Goal: Transaction & Acquisition: Subscribe to service/newsletter

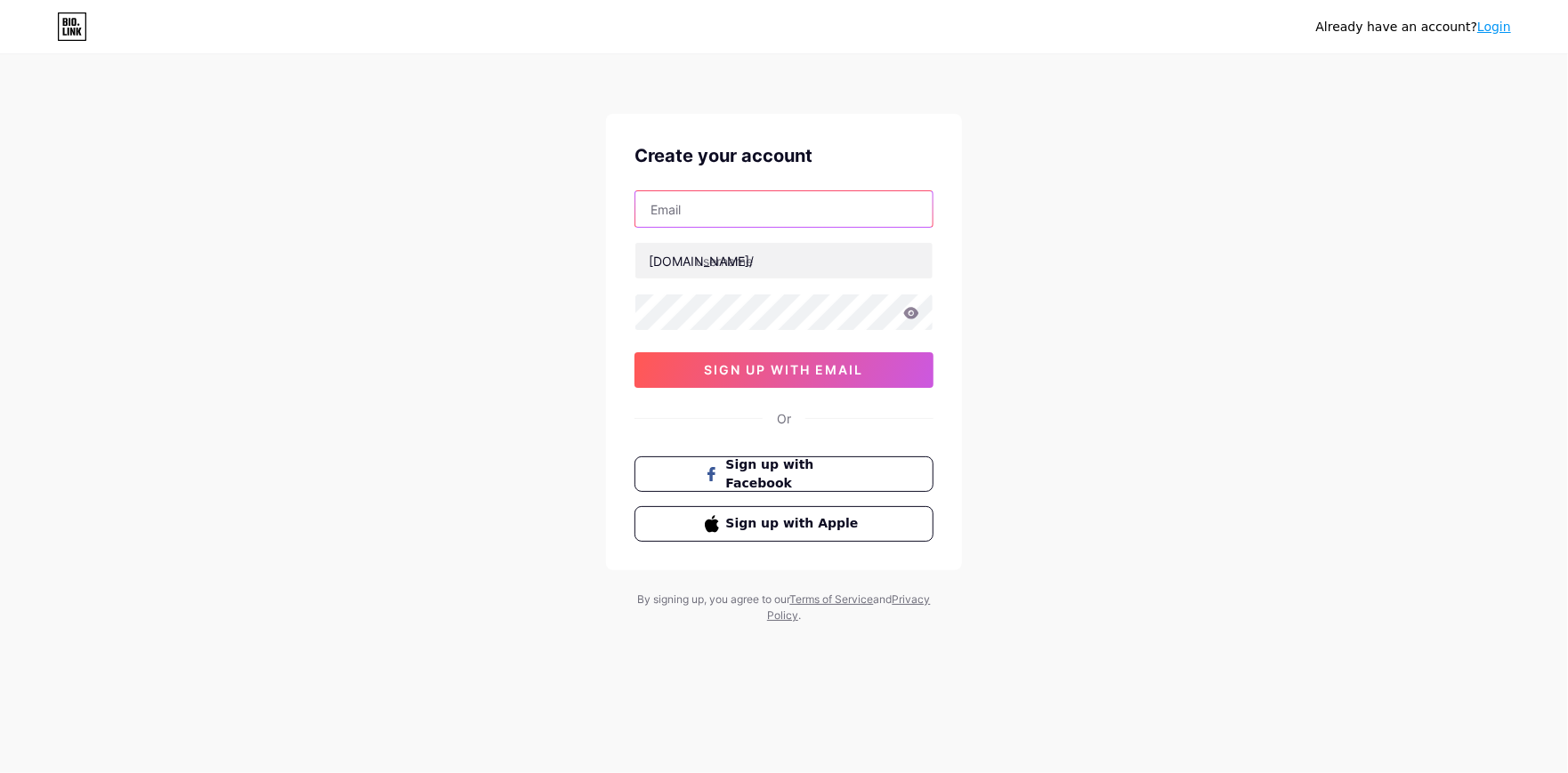
click at [704, 209] on input "text" at bounding box center [784, 209] width 298 height 35
type input "[EMAIL_ADDRESS][DOMAIN_NAME]"
click at [756, 262] on input "text" at bounding box center [784, 260] width 298 height 35
type input "leaseitcorp"
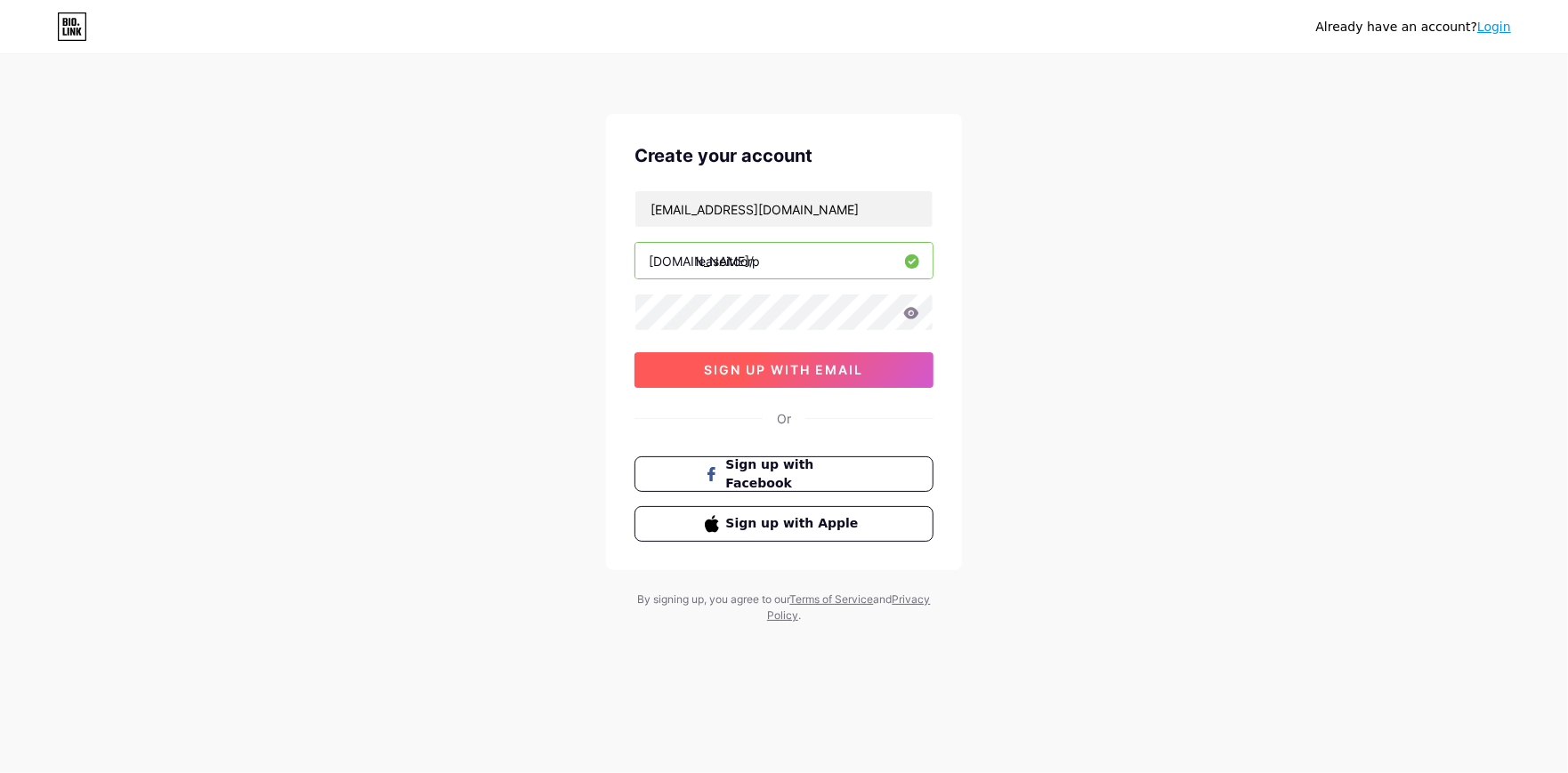
click at [808, 369] on span "sign up with email" at bounding box center [784, 369] width 159 height 15
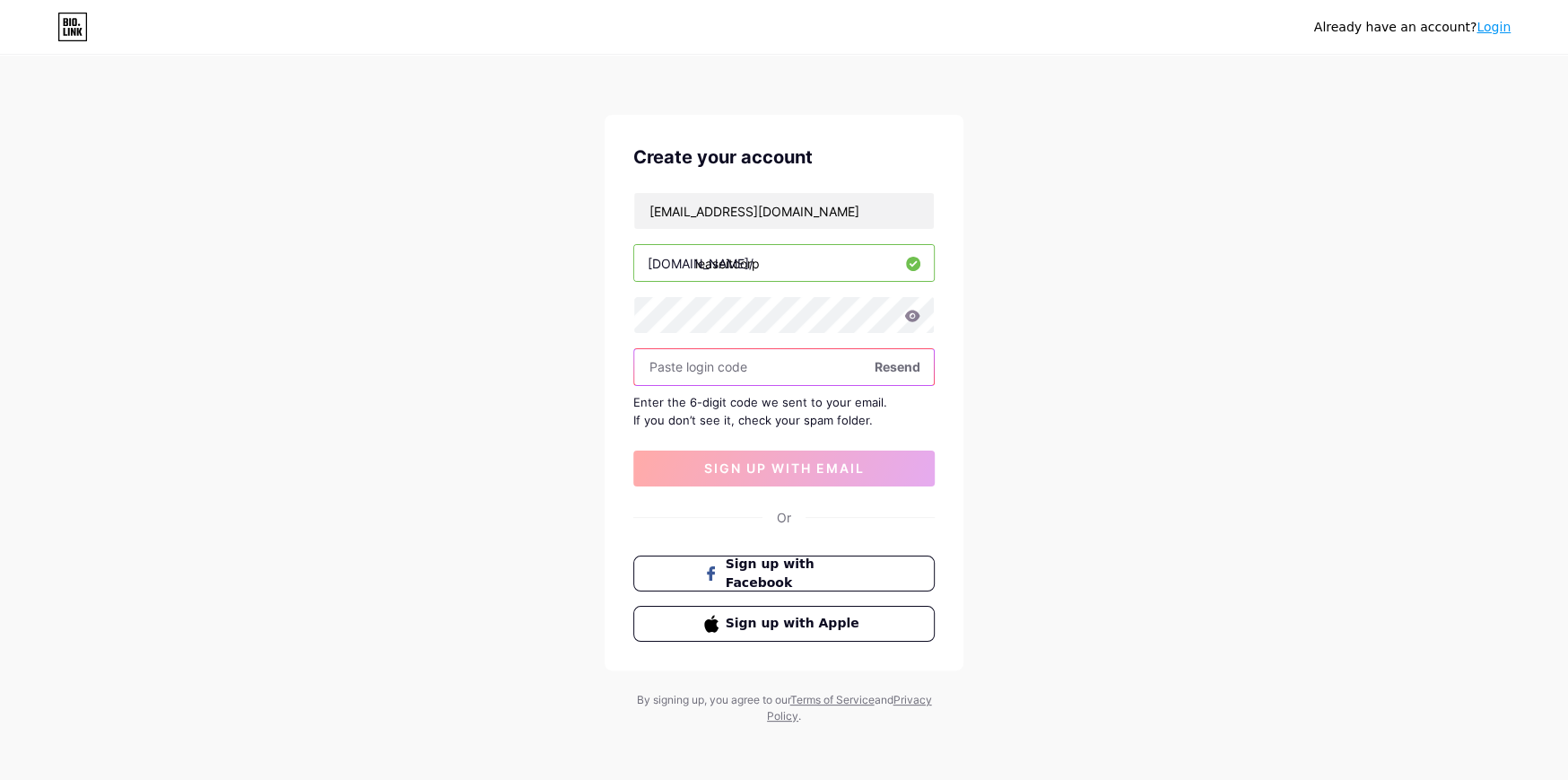
paste input "424505"
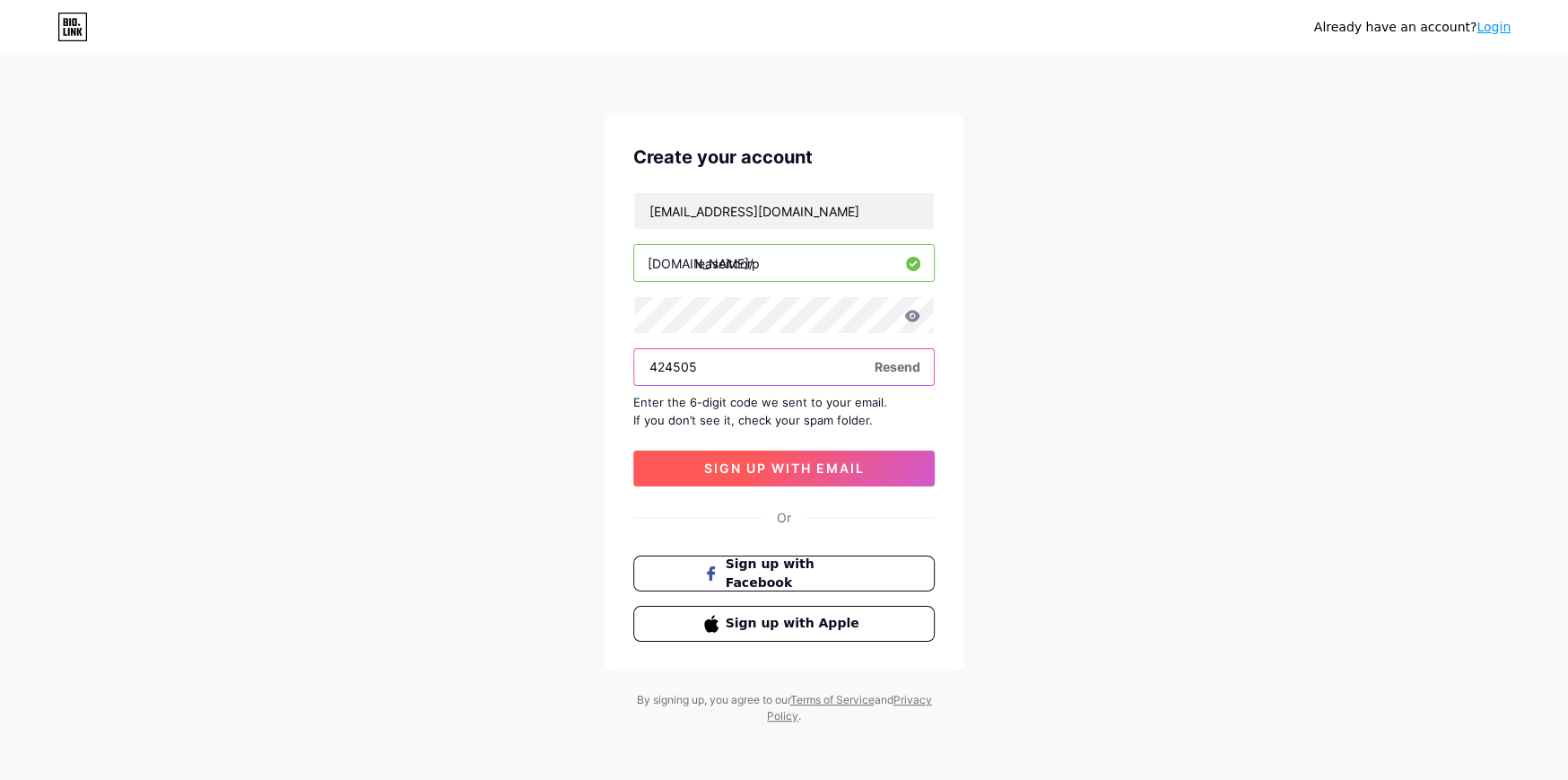
type input "424505"
click at [793, 461] on span "sign up with email" at bounding box center [784, 468] width 160 height 15
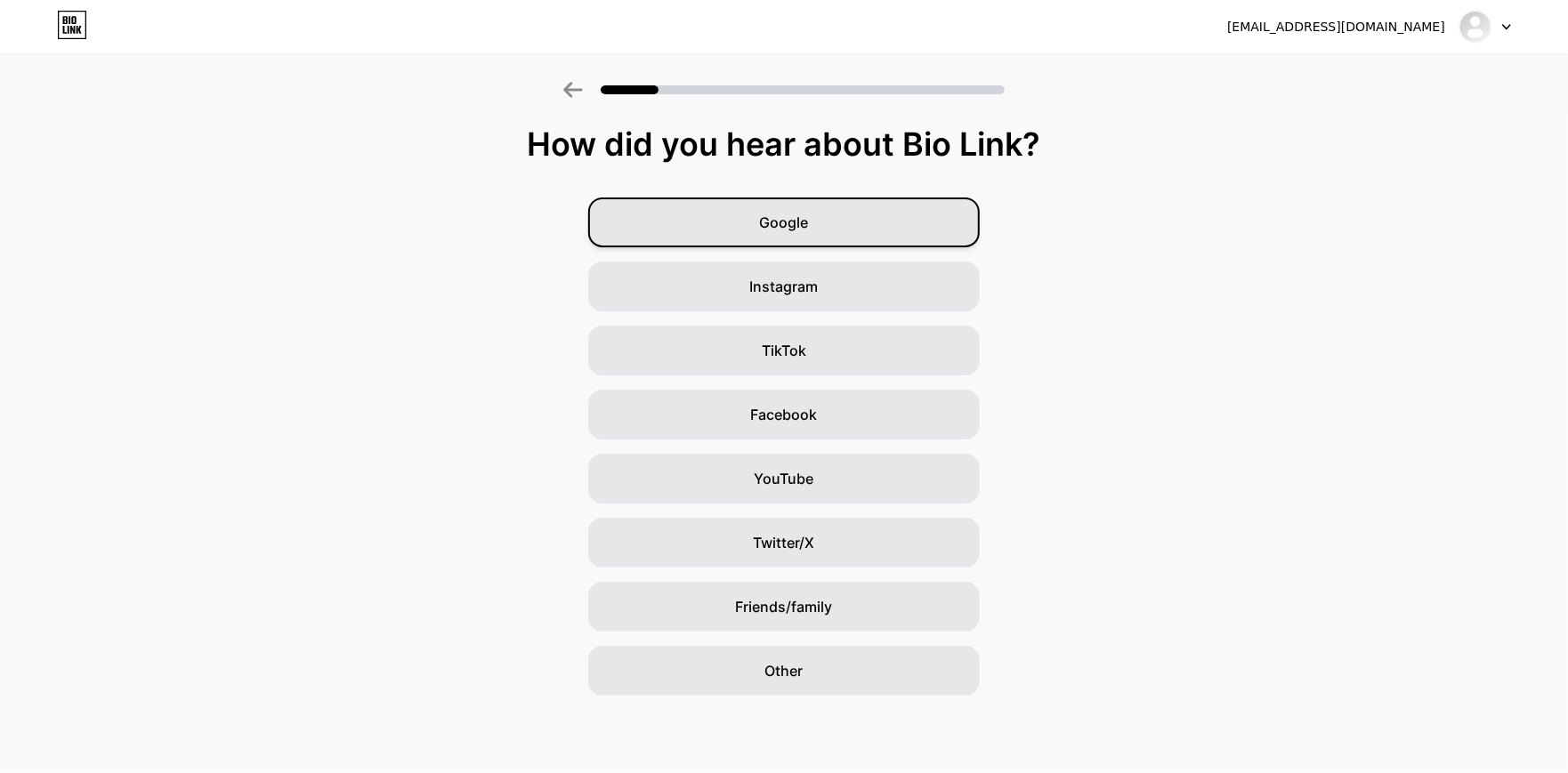
click at [826, 229] on div "Google" at bounding box center [784, 222] width 392 height 50
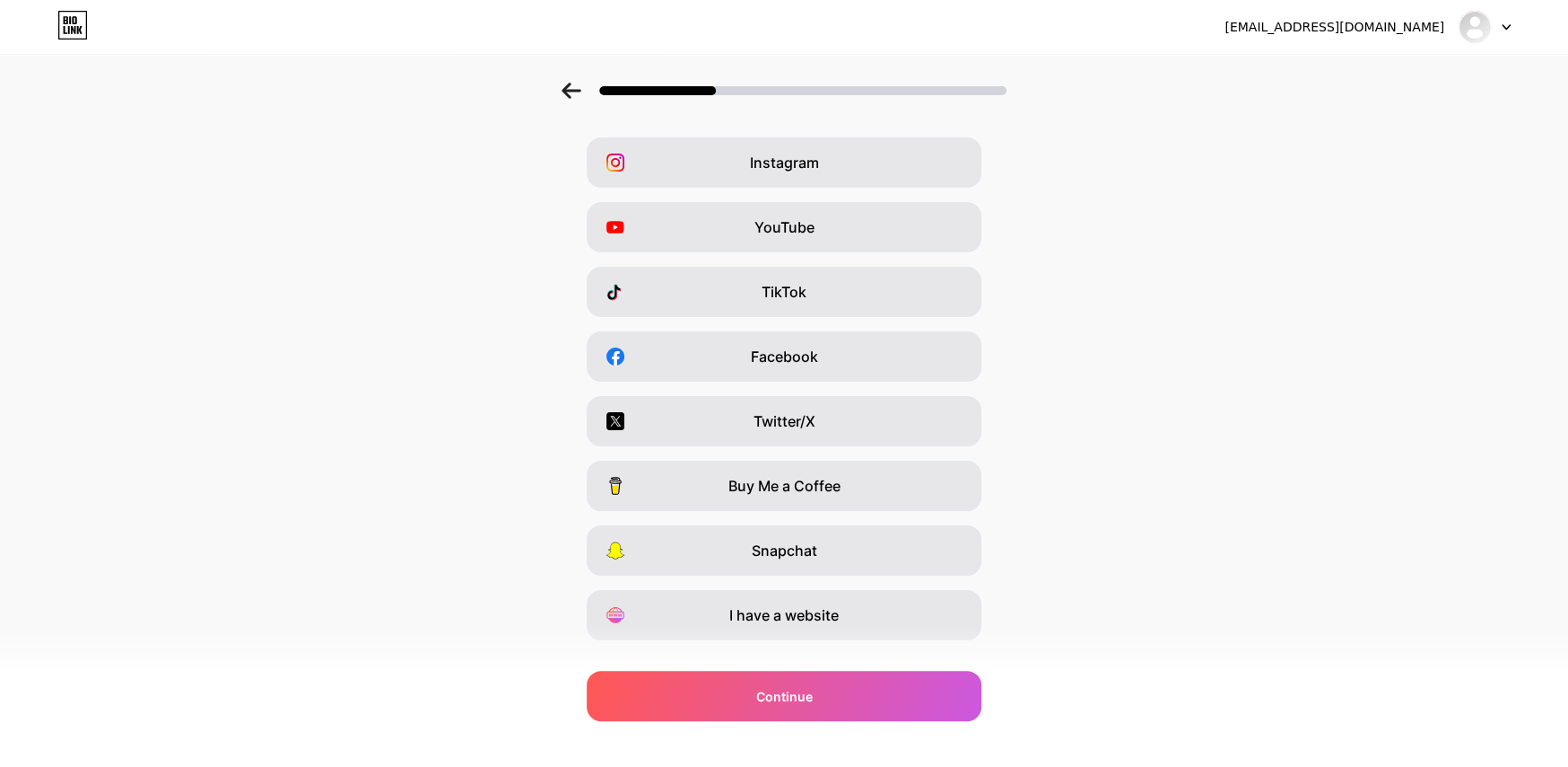
scroll to position [96, 0]
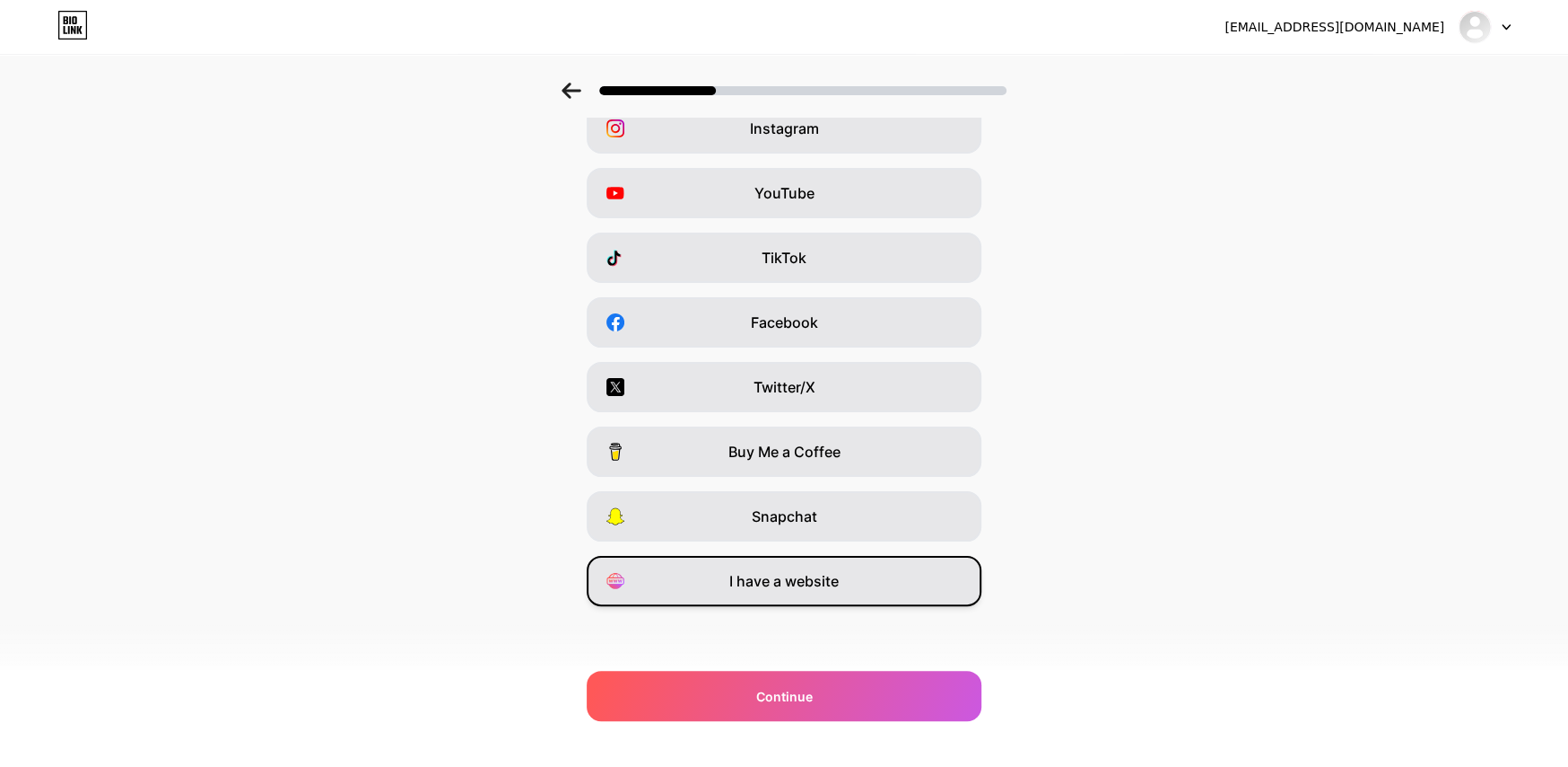
click at [835, 590] on span "I have a website" at bounding box center [784, 581] width 110 height 22
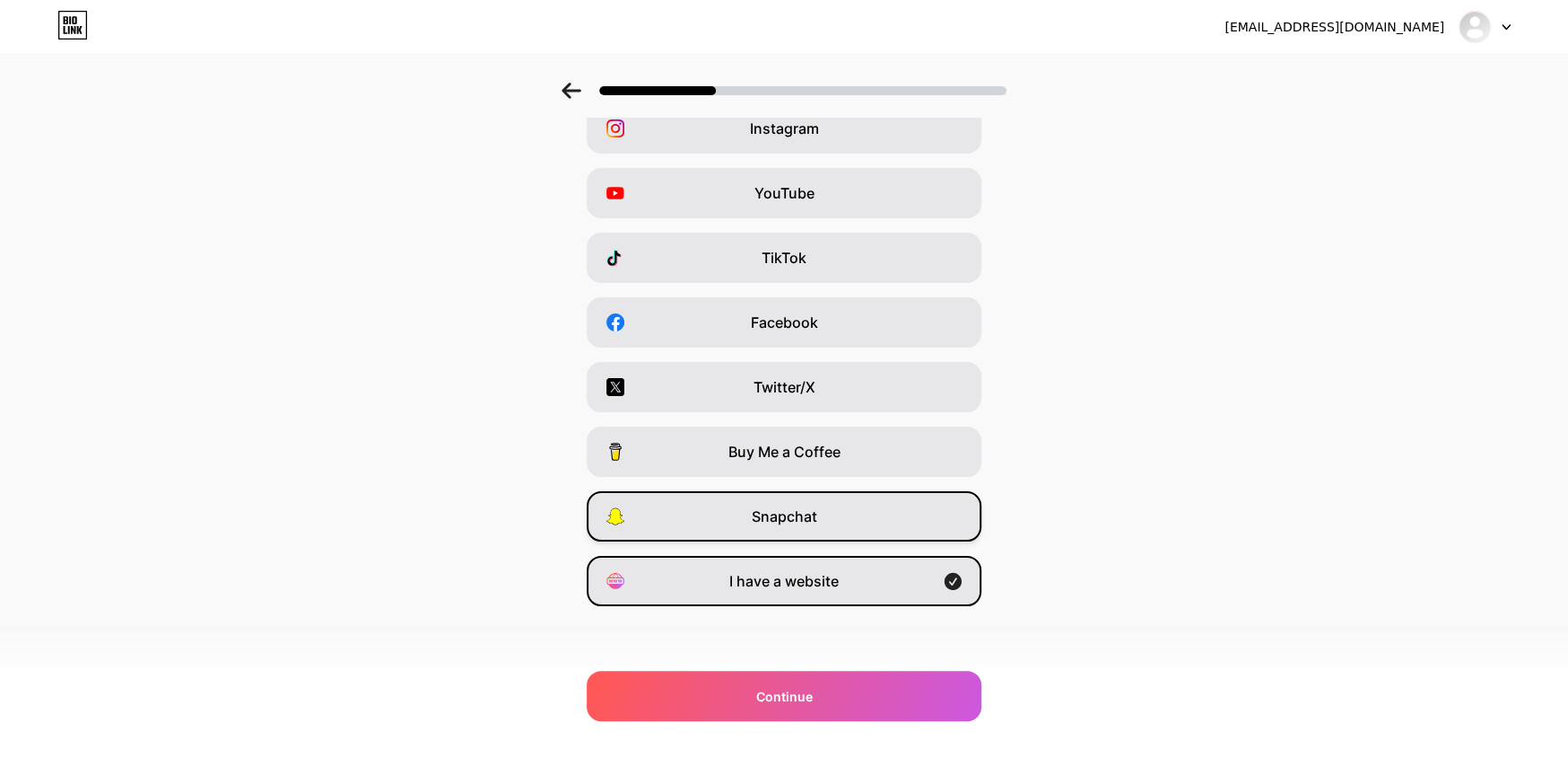
click at [863, 512] on div "Snapchat" at bounding box center [784, 516] width 395 height 51
click at [921, 529] on div "Snapchat" at bounding box center [784, 516] width 395 height 51
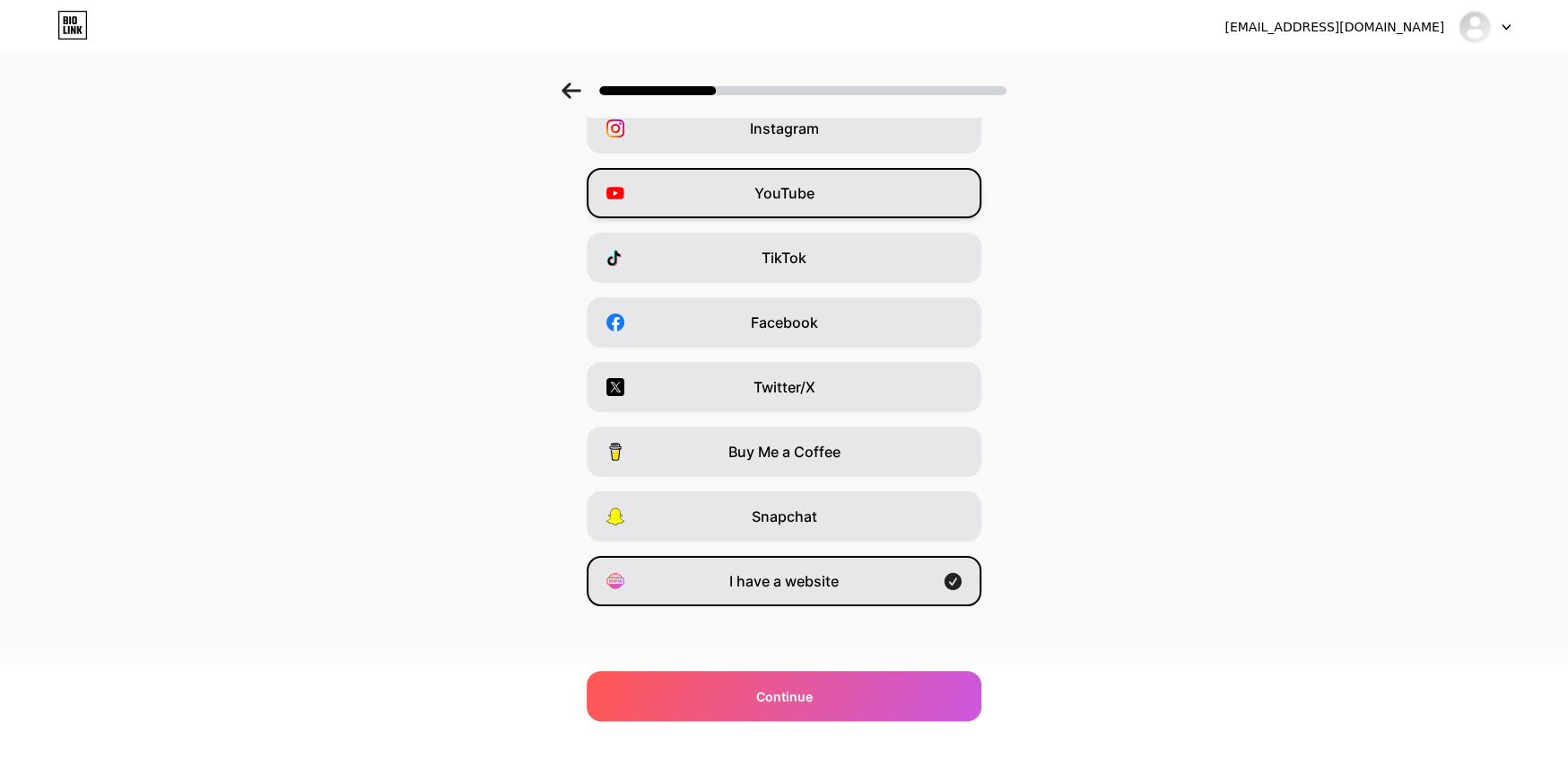
click at [838, 202] on div "YouTube" at bounding box center [784, 192] width 395 height 51
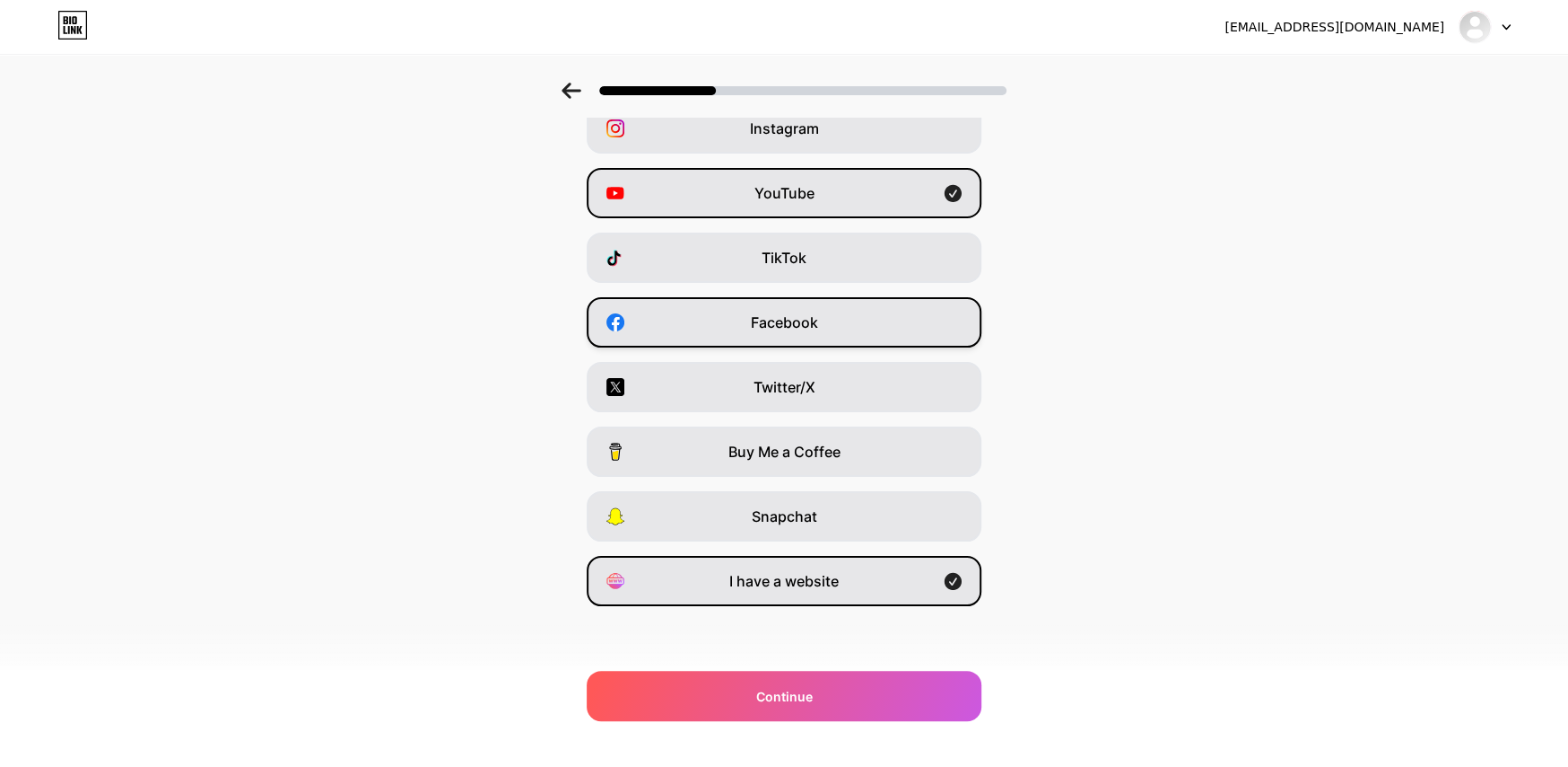
click at [873, 325] on div "Facebook" at bounding box center [784, 322] width 395 height 51
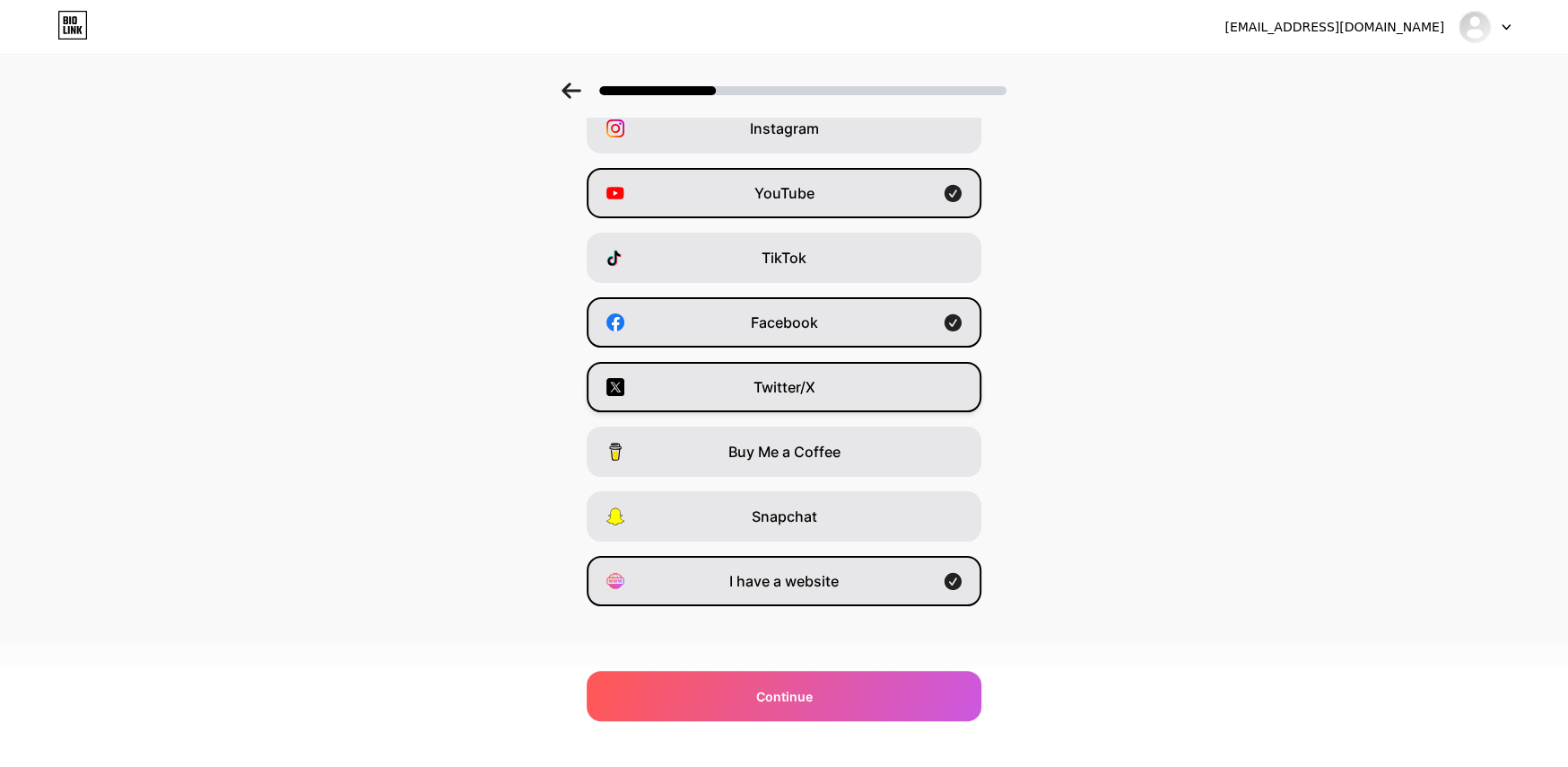
click at [877, 395] on div "Twitter/X" at bounding box center [784, 386] width 395 height 51
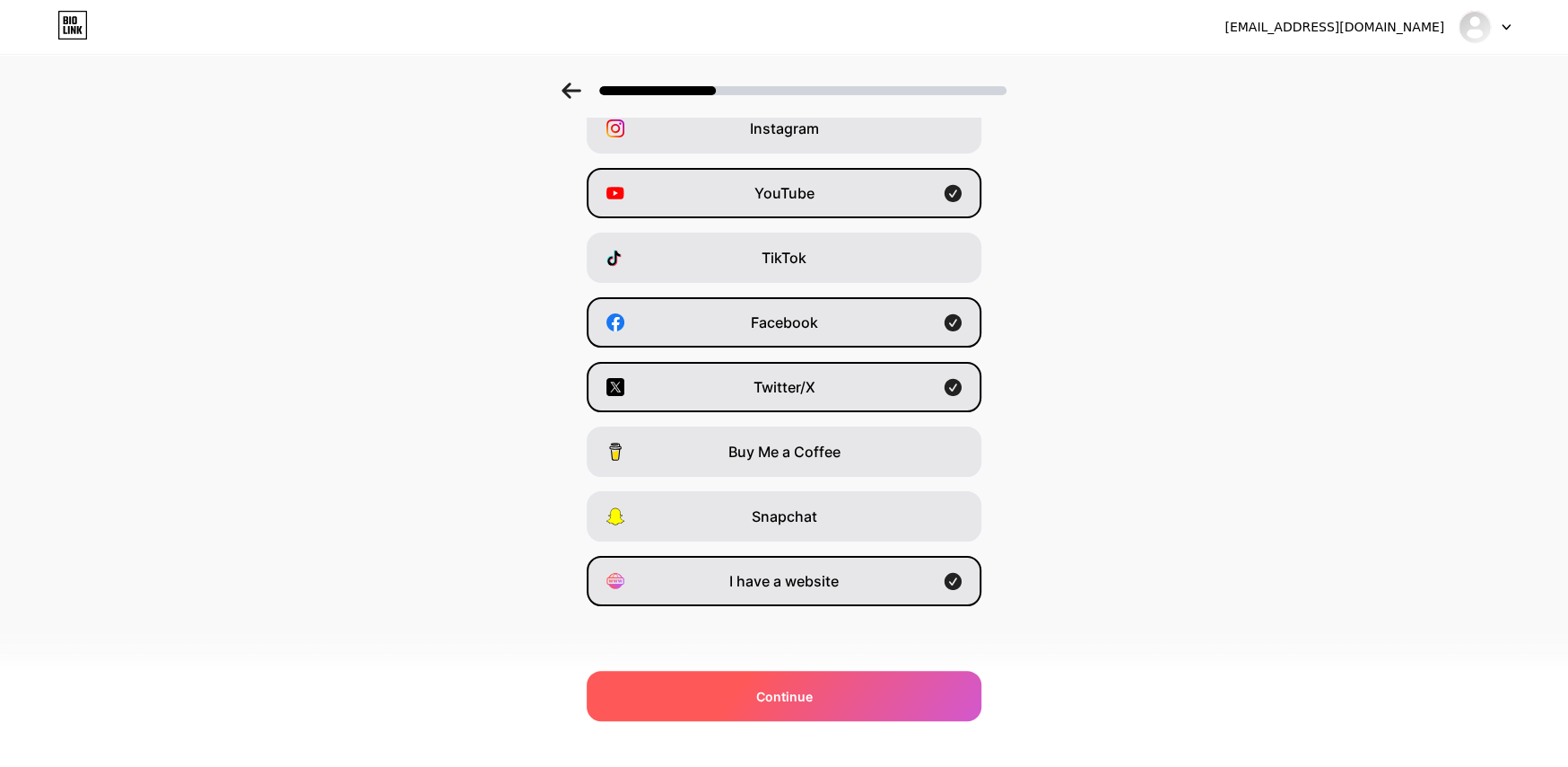
click at [910, 703] on div "Continue" at bounding box center [784, 696] width 395 height 51
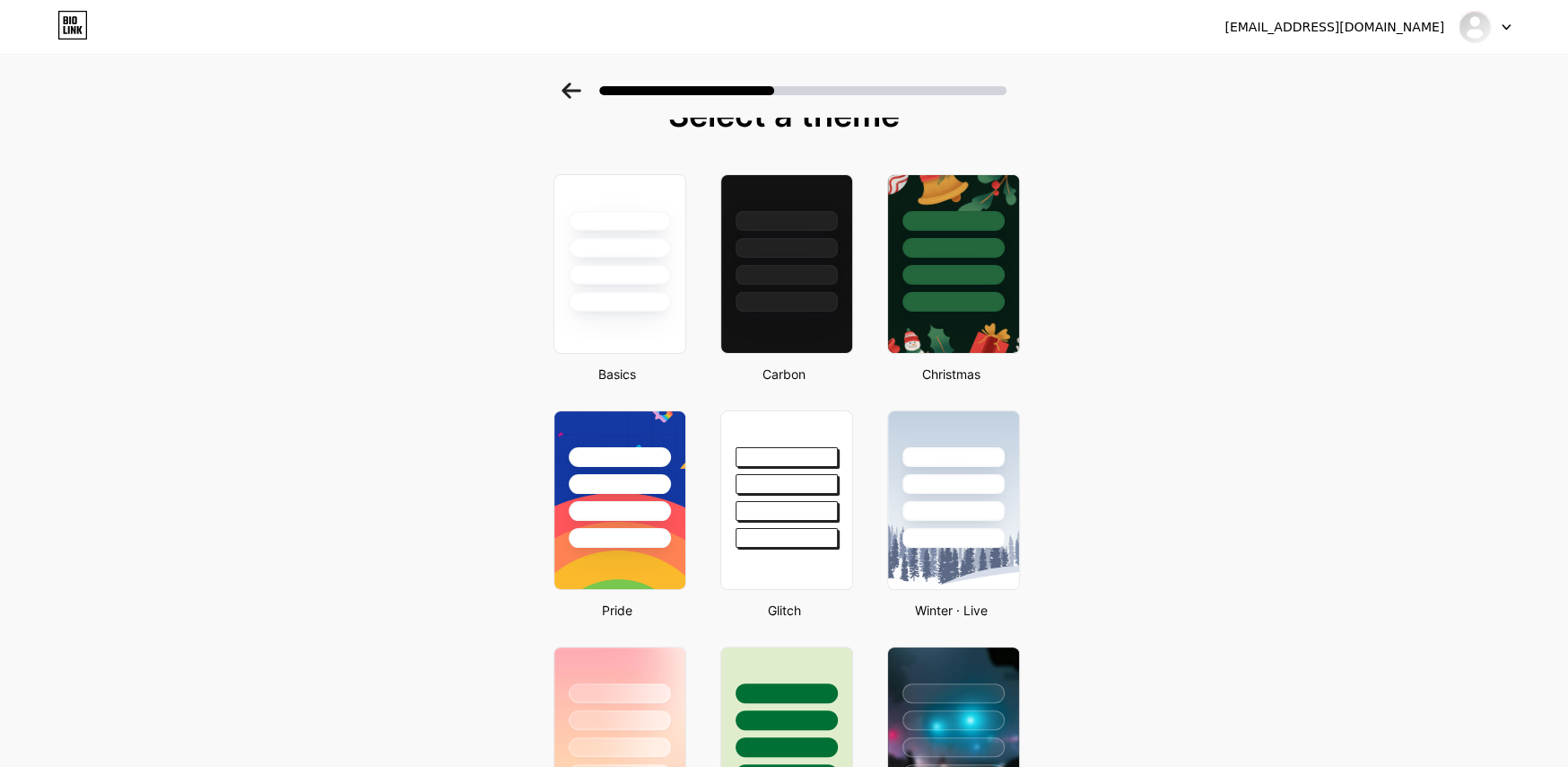
scroll to position [0, 0]
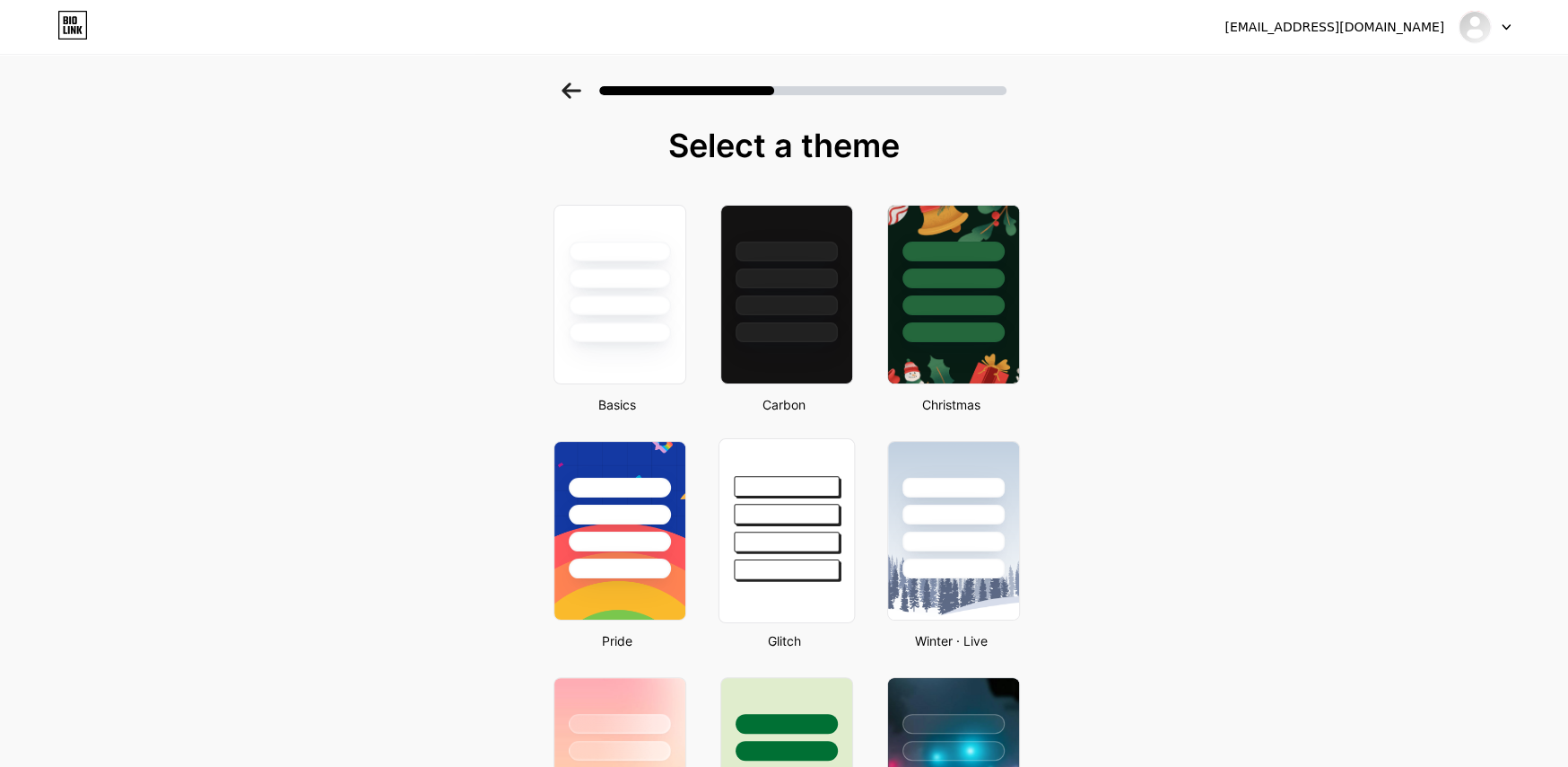
click at [796, 544] on div at bounding box center [786, 541] width 105 height 21
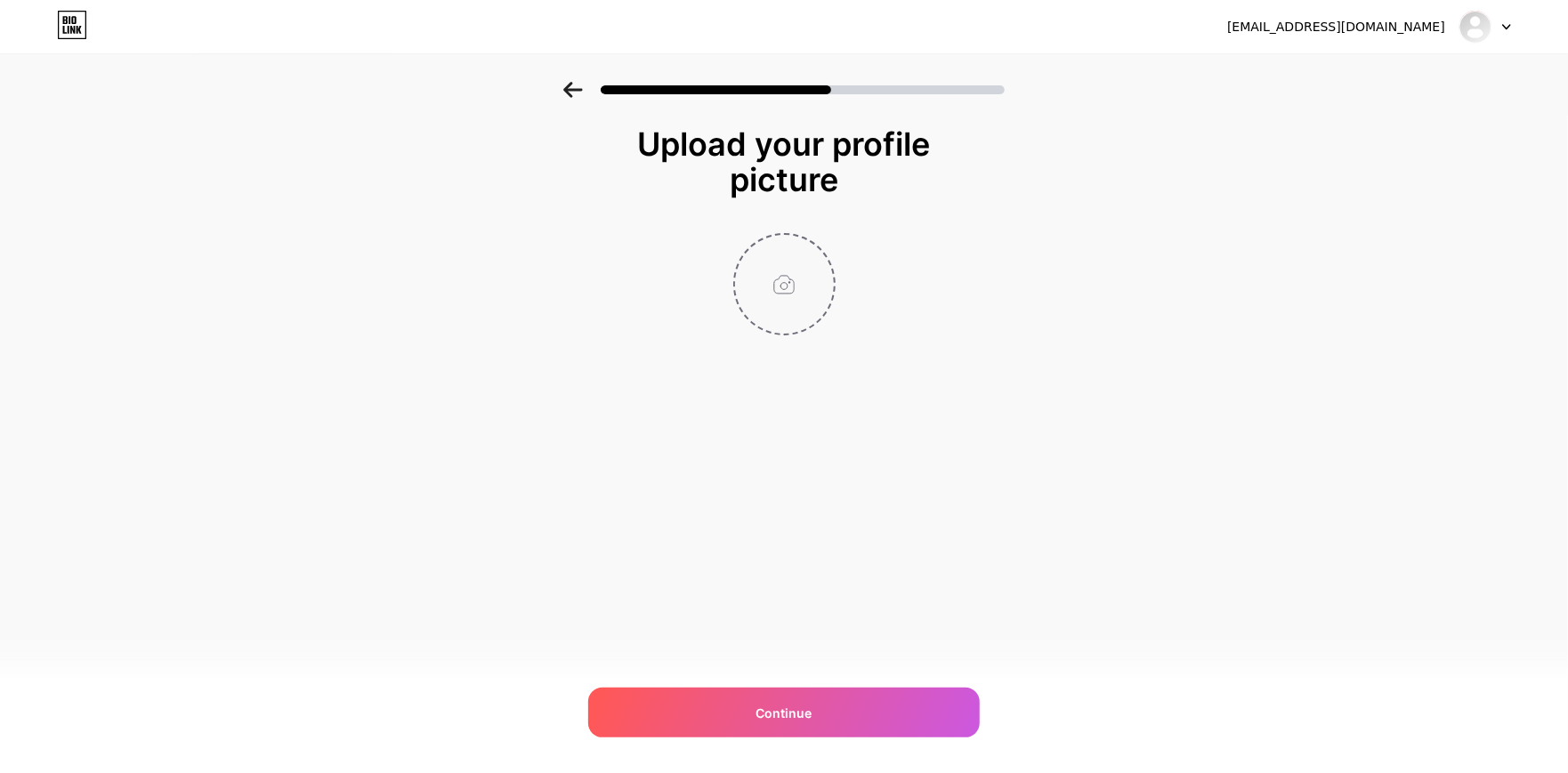
click at [782, 289] on input "file" at bounding box center [784, 284] width 99 height 99
type input "C:\fakepath\Black and White Modern AI Logo.png"
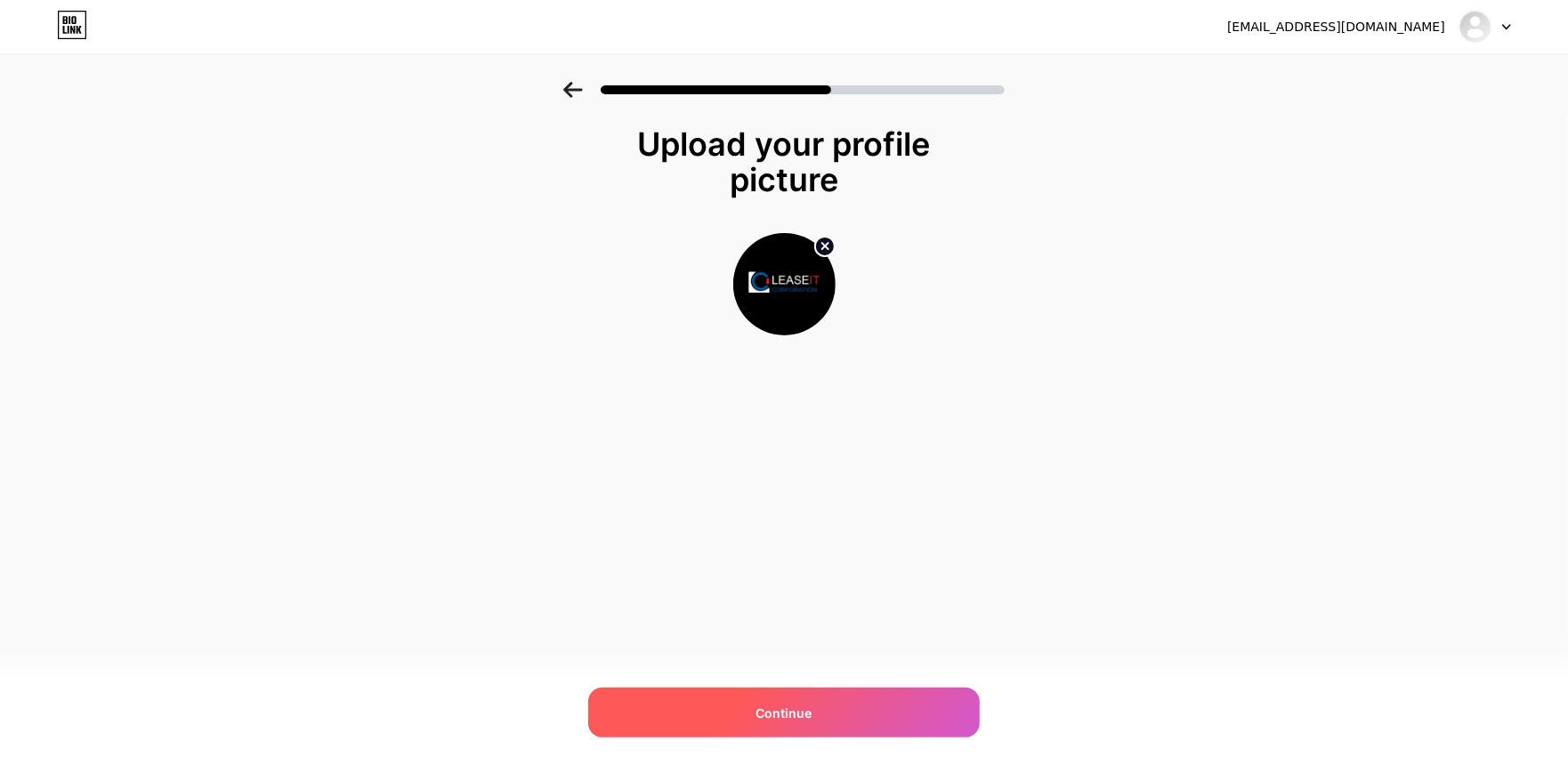
click at [882, 707] on div "Continue" at bounding box center [784, 712] width 392 height 50
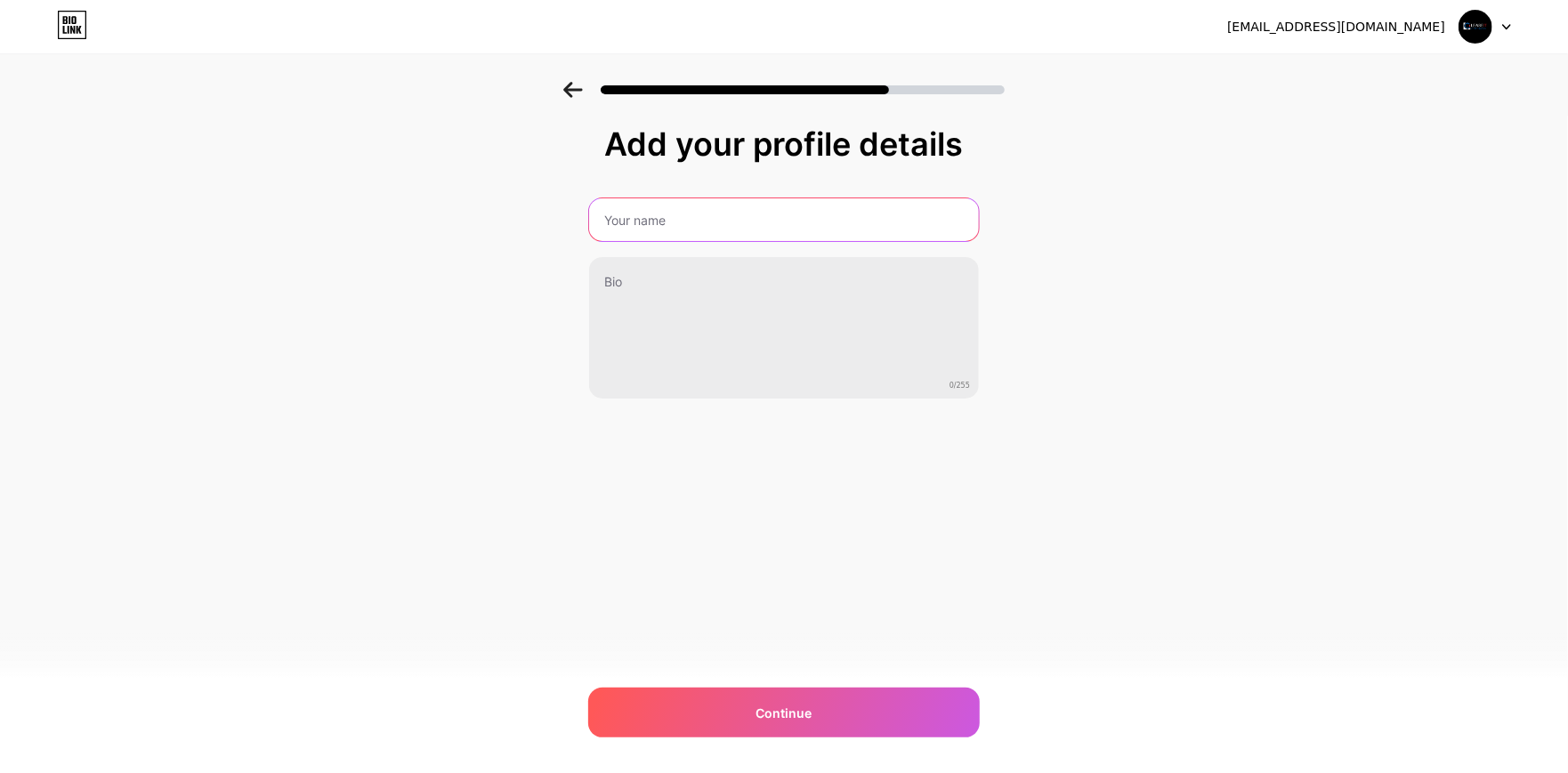
click at [724, 212] on input "text" at bounding box center [784, 219] width 390 height 42
type input "Leaseit Corporation"
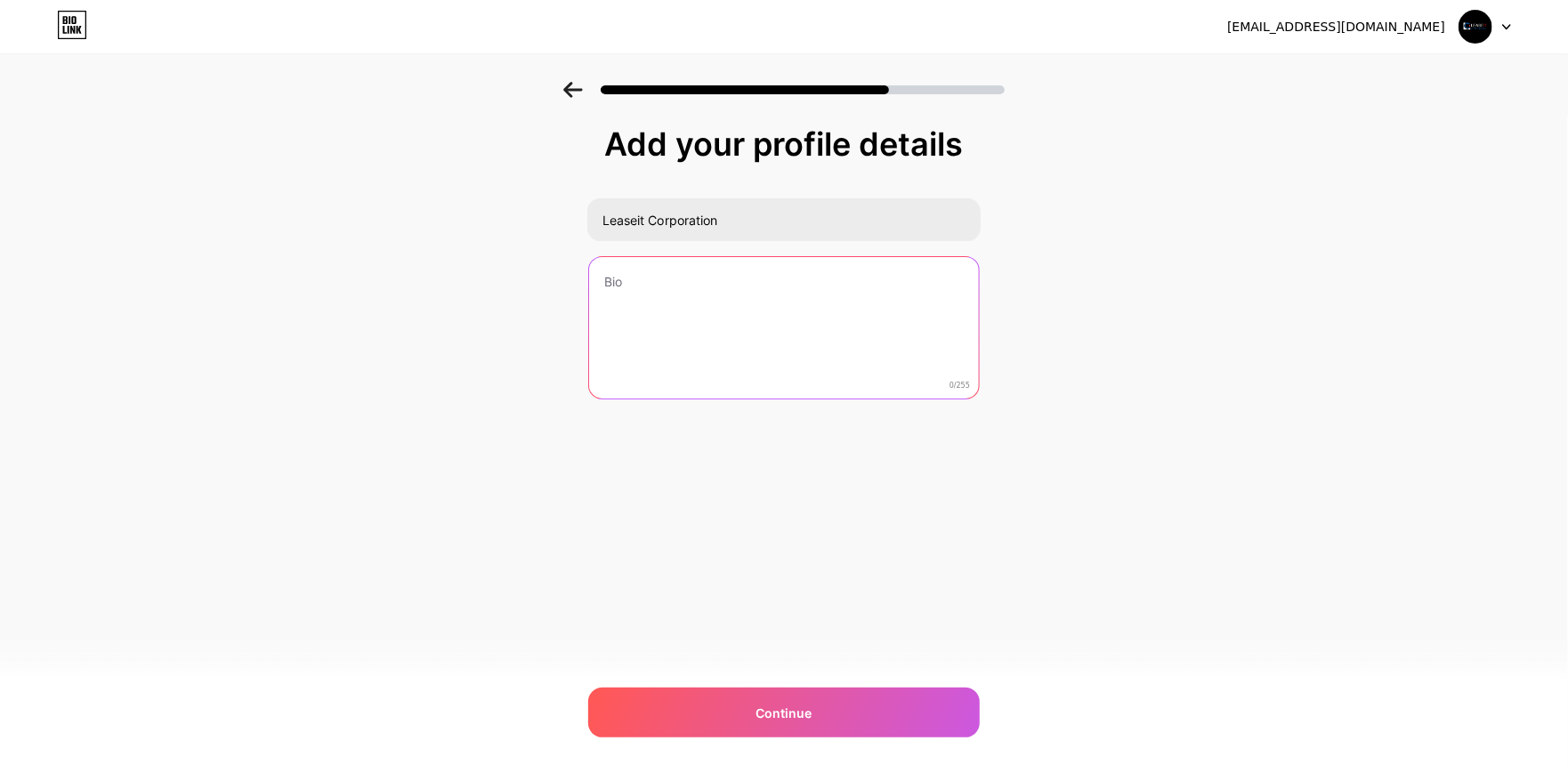
click at [722, 326] on textarea at bounding box center [784, 329] width 390 height 143
paste textarea "Leaseit Corp is an equipment leasing company based in the [GEOGRAPHIC_DATA] met…"
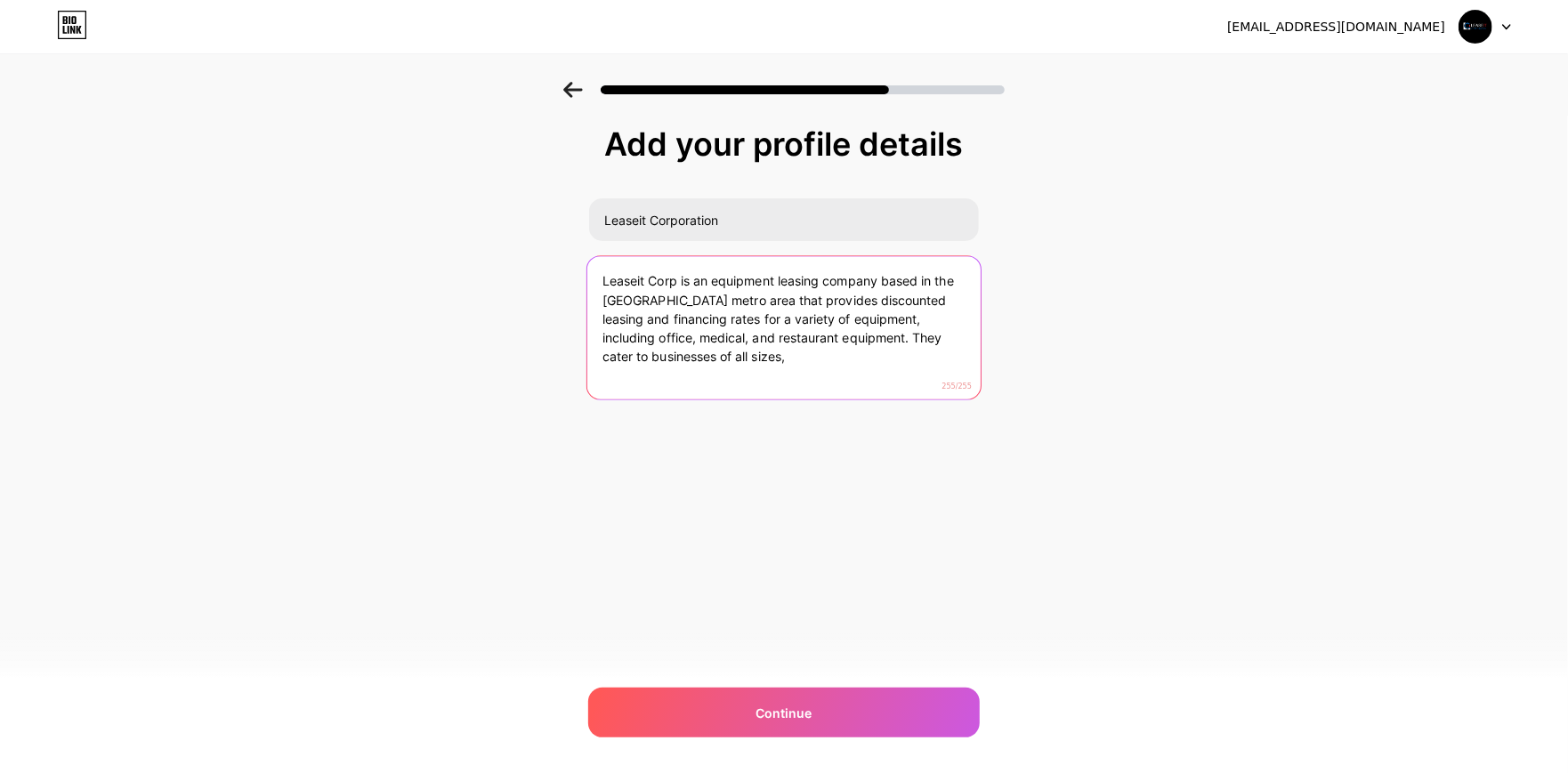
drag, startPoint x: 818, startPoint y: 335, endPoint x: 895, endPoint y: 412, distance: 108.9
click at [895, 412] on div "Add your profile details Leaseit Corporation Leaseit Corp is an equipment leasi…" at bounding box center [784, 307] width 392 height 362
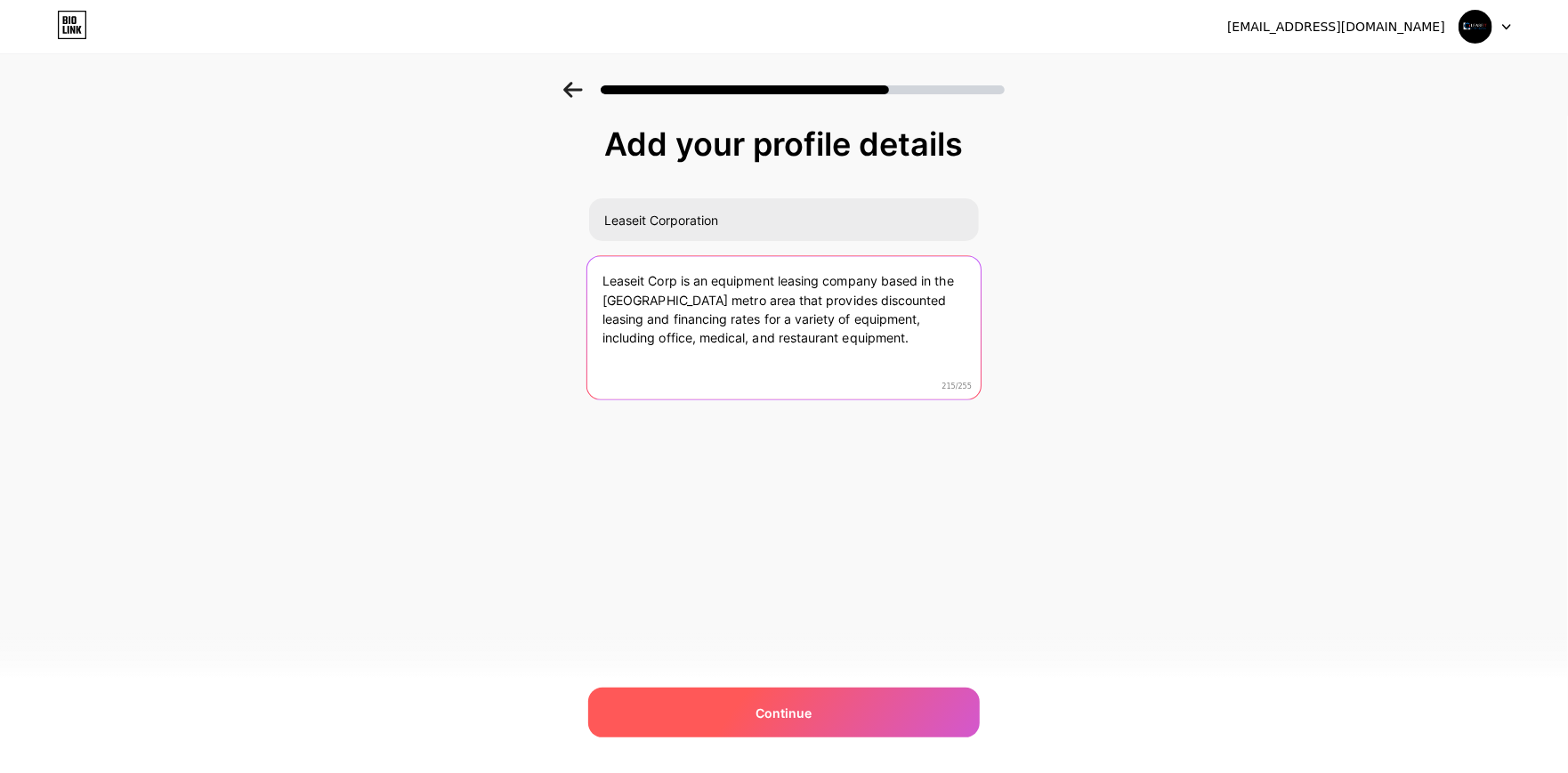
type textarea "Leaseit Corp is an equipment leasing company based in the [GEOGRAPHIC_DATA] met…"
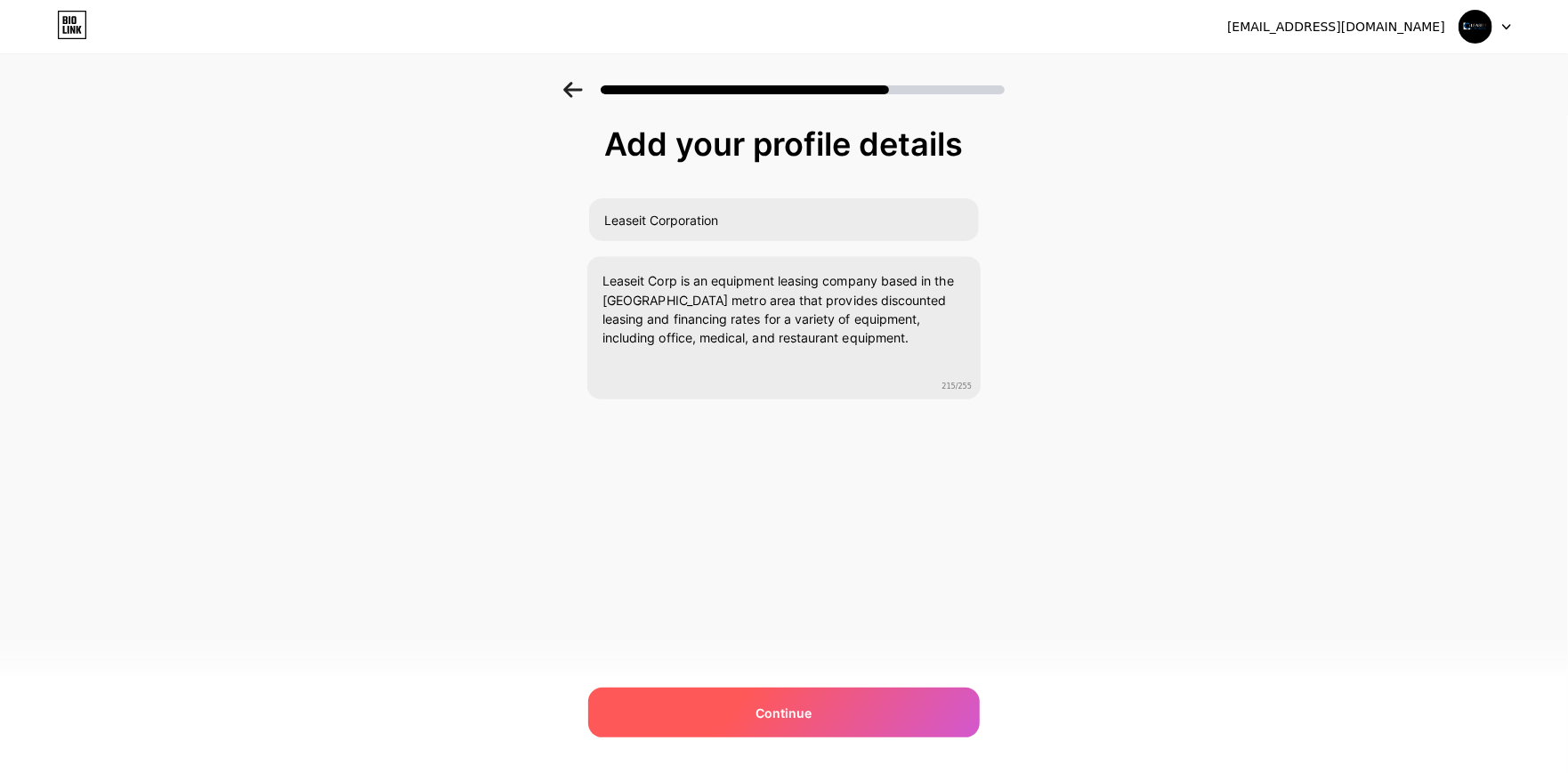
click at [868, 720] on div "Continue" at bounding box center [784, 712] width 392 height 50
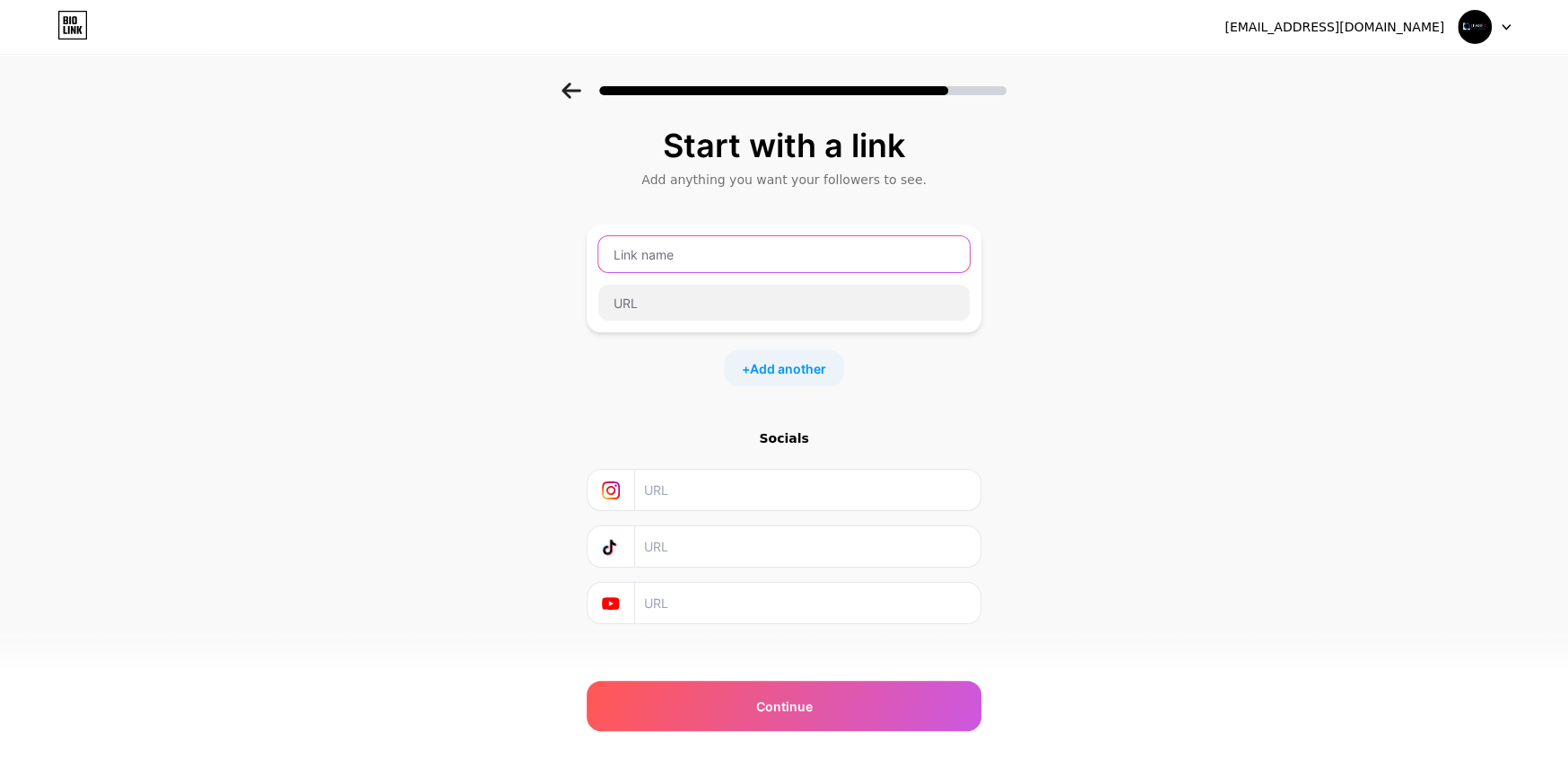
click at [741, 271] on input "text" at bounding box center [784, 254] width 371 height 36
type input "Leaseit Corp"
drag, startPoint x: 703, startPoint y: 257, endPoint x: 589, endPoint y: 241, distance: 115.1
click at [589, 241] on div "Start with a link Add anything you want your followers to see. Leaseit Corp + A…" at bounding box center [784, 397] width 1568 height 631
paste input "Leaseit Corp"
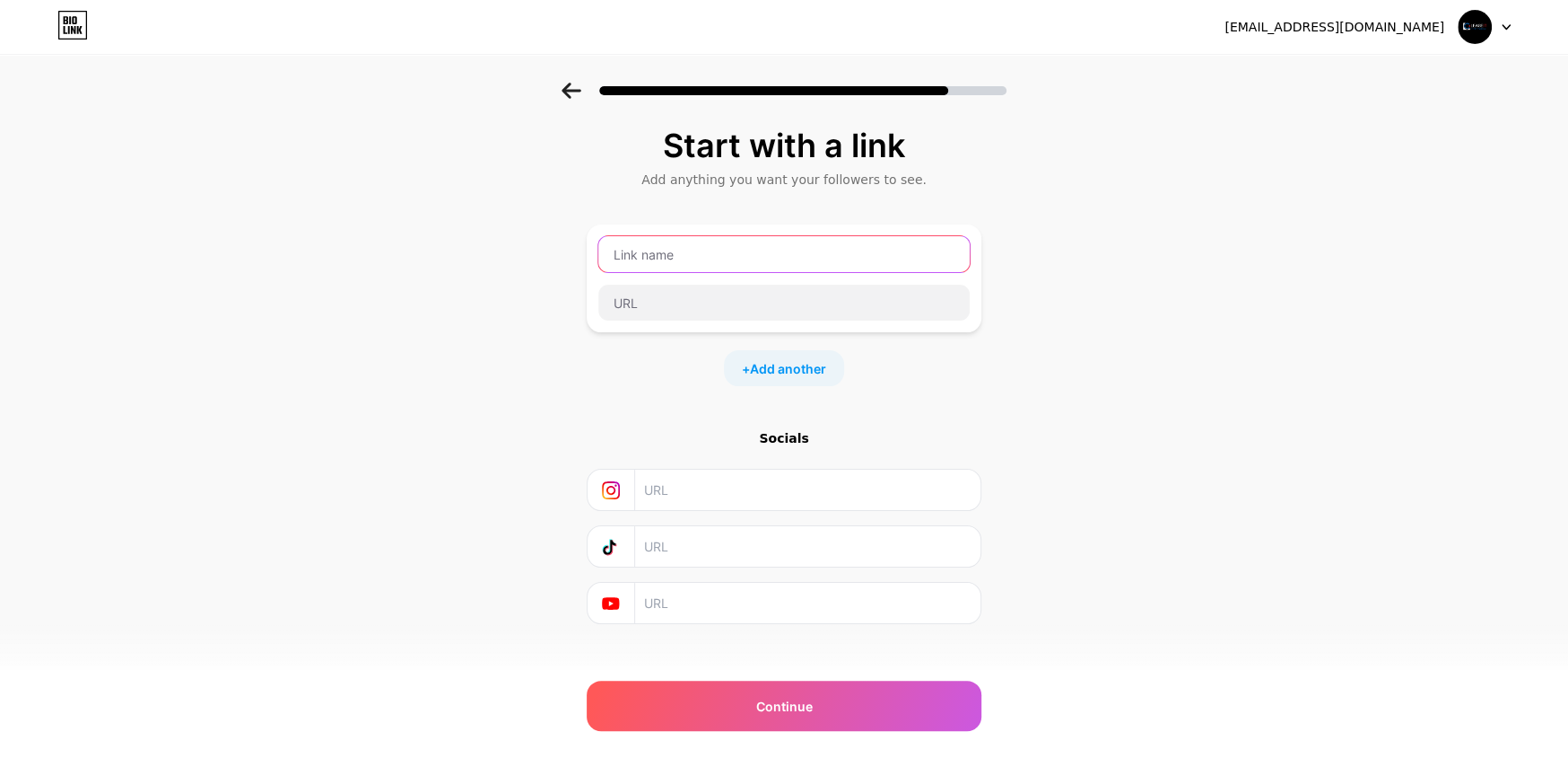
type input "Leaseit Corp"
click at [705, 291] on input "text" at bounding box center [784, 302] width 371 height 36
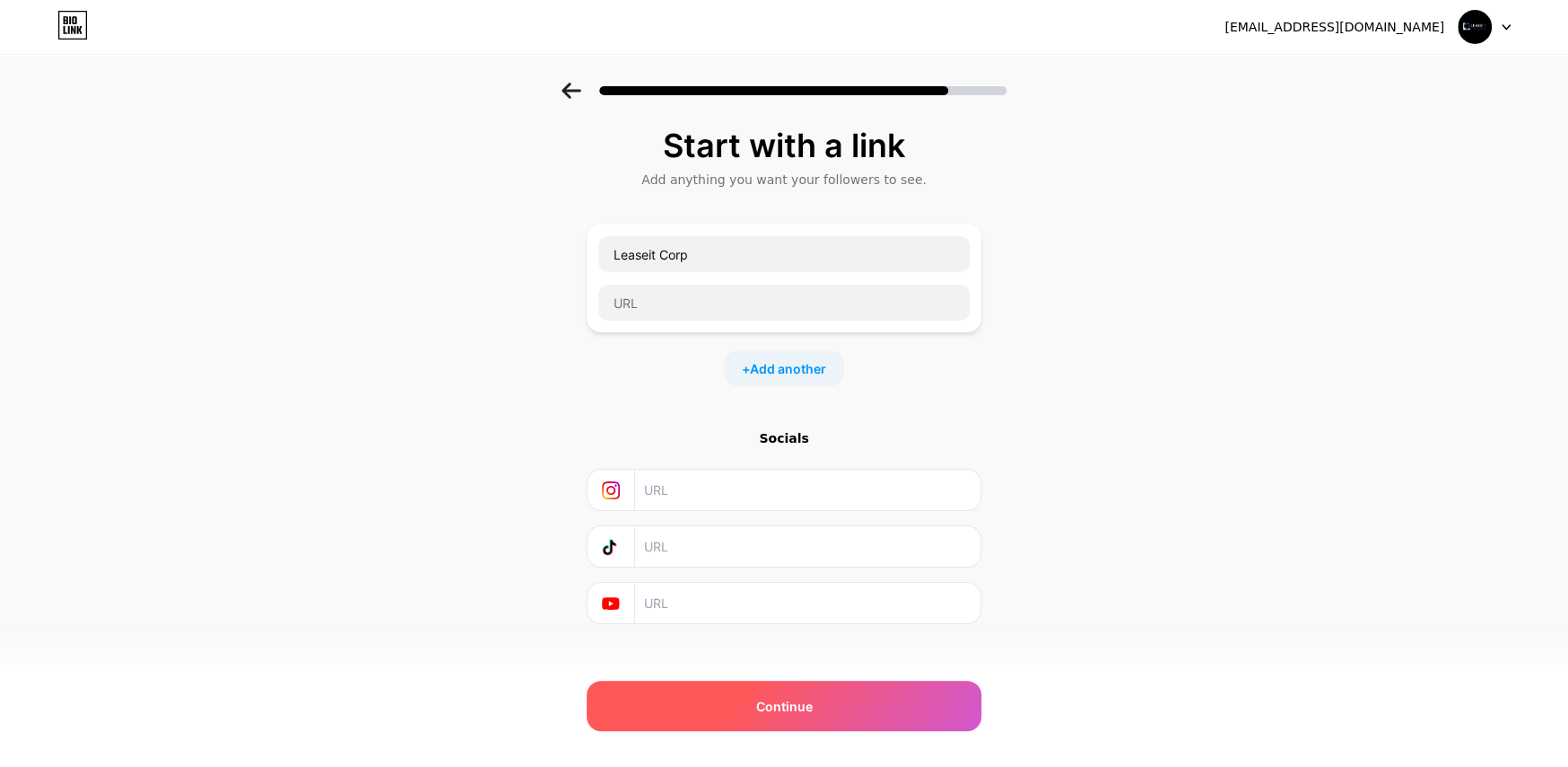
click at [827, 720] on div "Continue" at bounding box center [784, 706] width 395 height 51
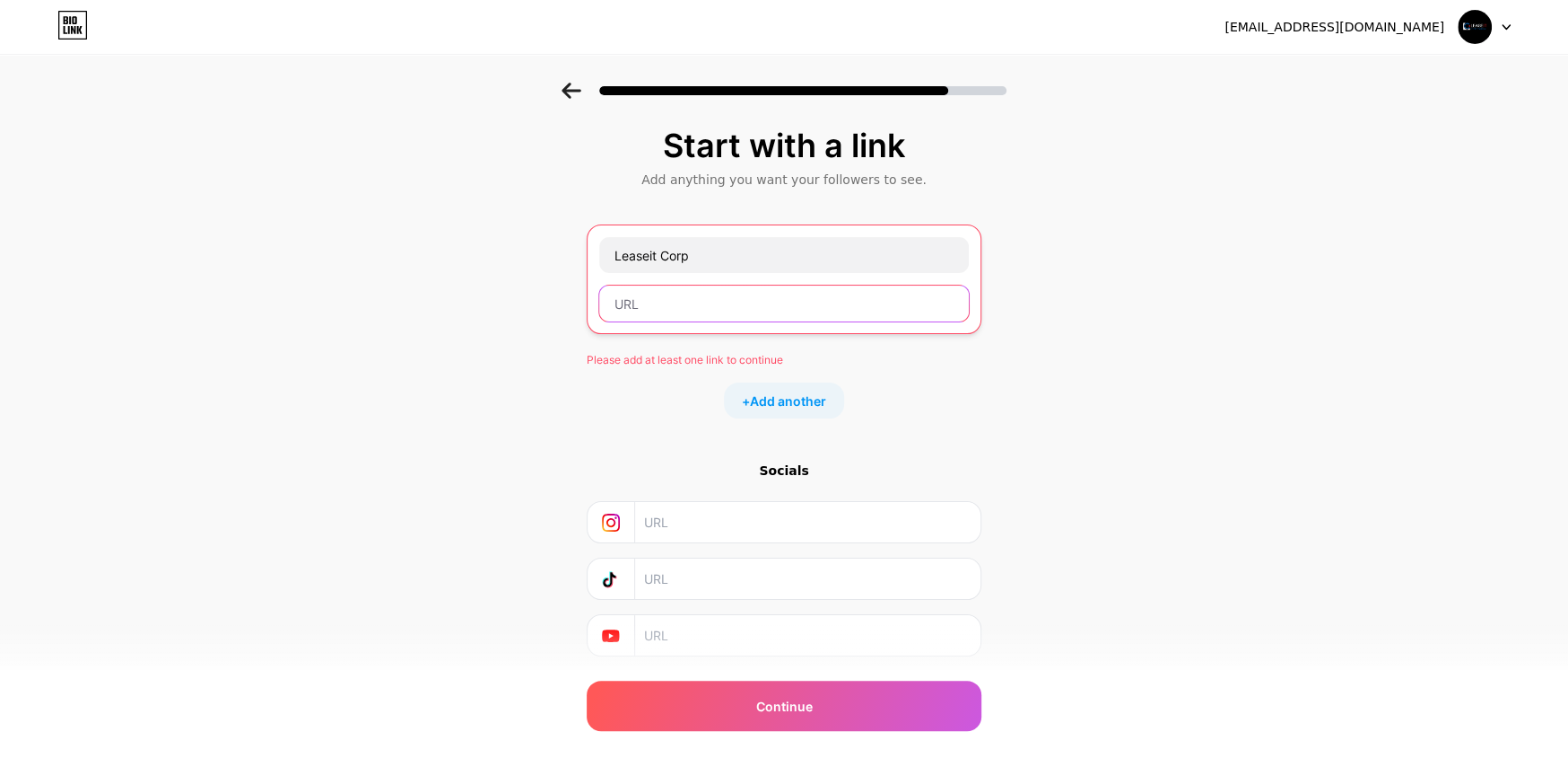
click at [715, 307] on input "text" at bounding box center [784, 303] width 369 height 36
drag, startPoint x: 720, startPoint y: 263, endPoint x: 570, endPoint y: 251, distance: 150.5
click at [570, 251] on div "Start with a link Add anything you want your followers to see. Leaseit Corp Ple…" at bounding box center [784, 413] width 1568 height 663
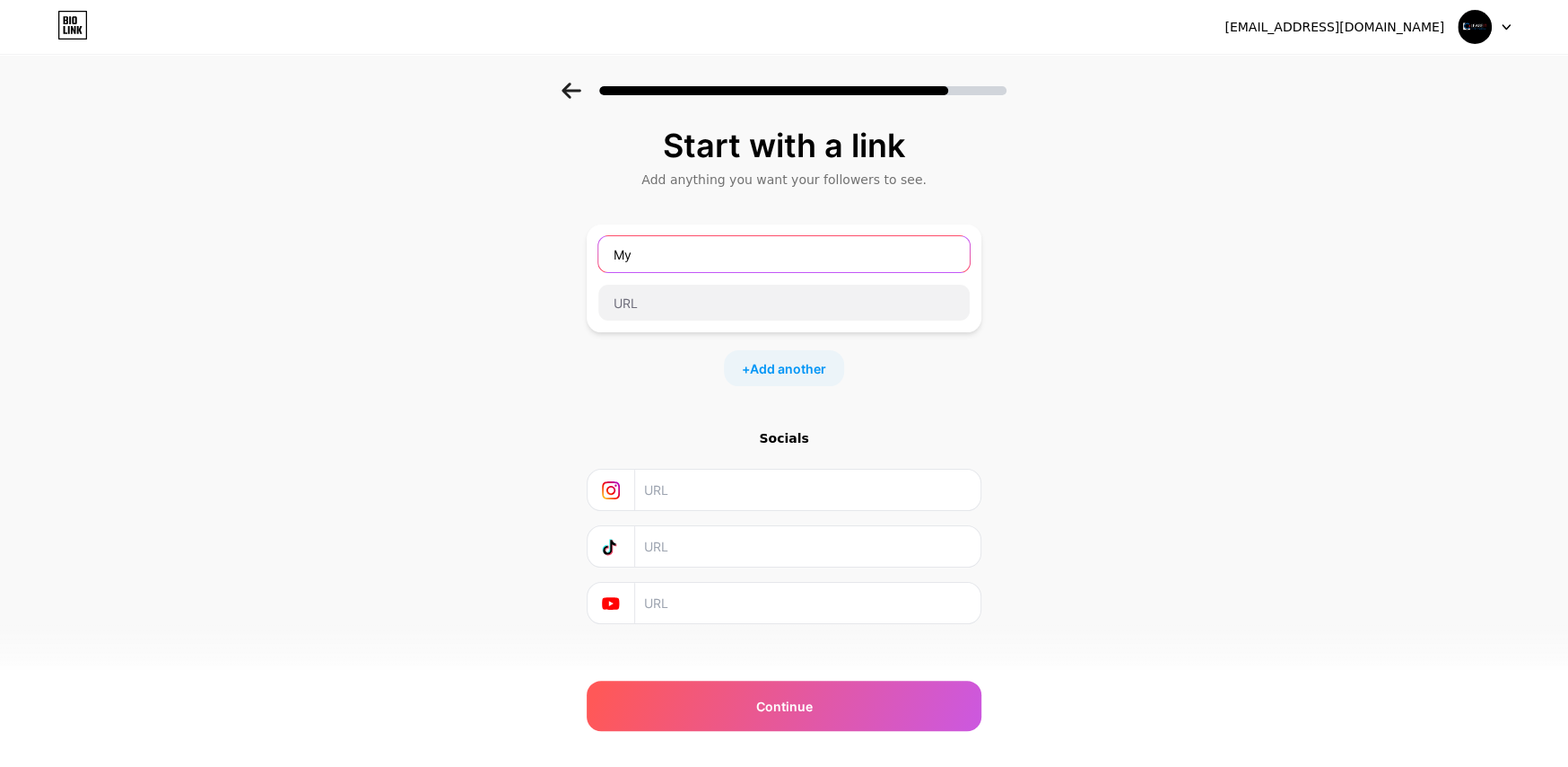
type input "M"
type input "Official Website"
paste input "[URL][DOMAIN_NAME]"
drag, startPoint x: 746, startPoint y: 294, endPoint x: 1124, endPoint y: 292, distance: 378.0
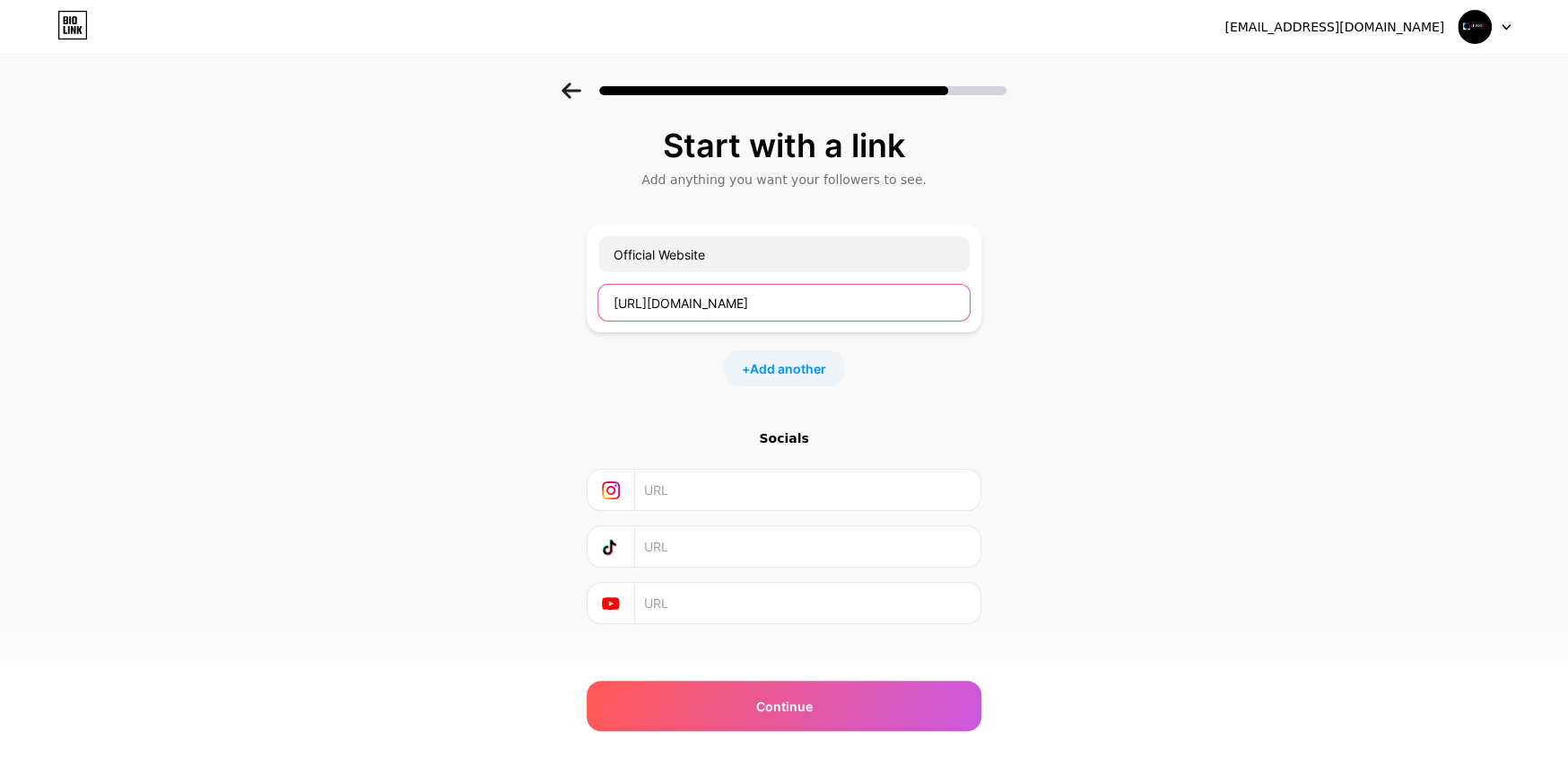
click at [1124, 292] on div "Start with a link Add anything you want your followers to see. Official Website…" at bounding box center [784, 397] width 1568 height 631
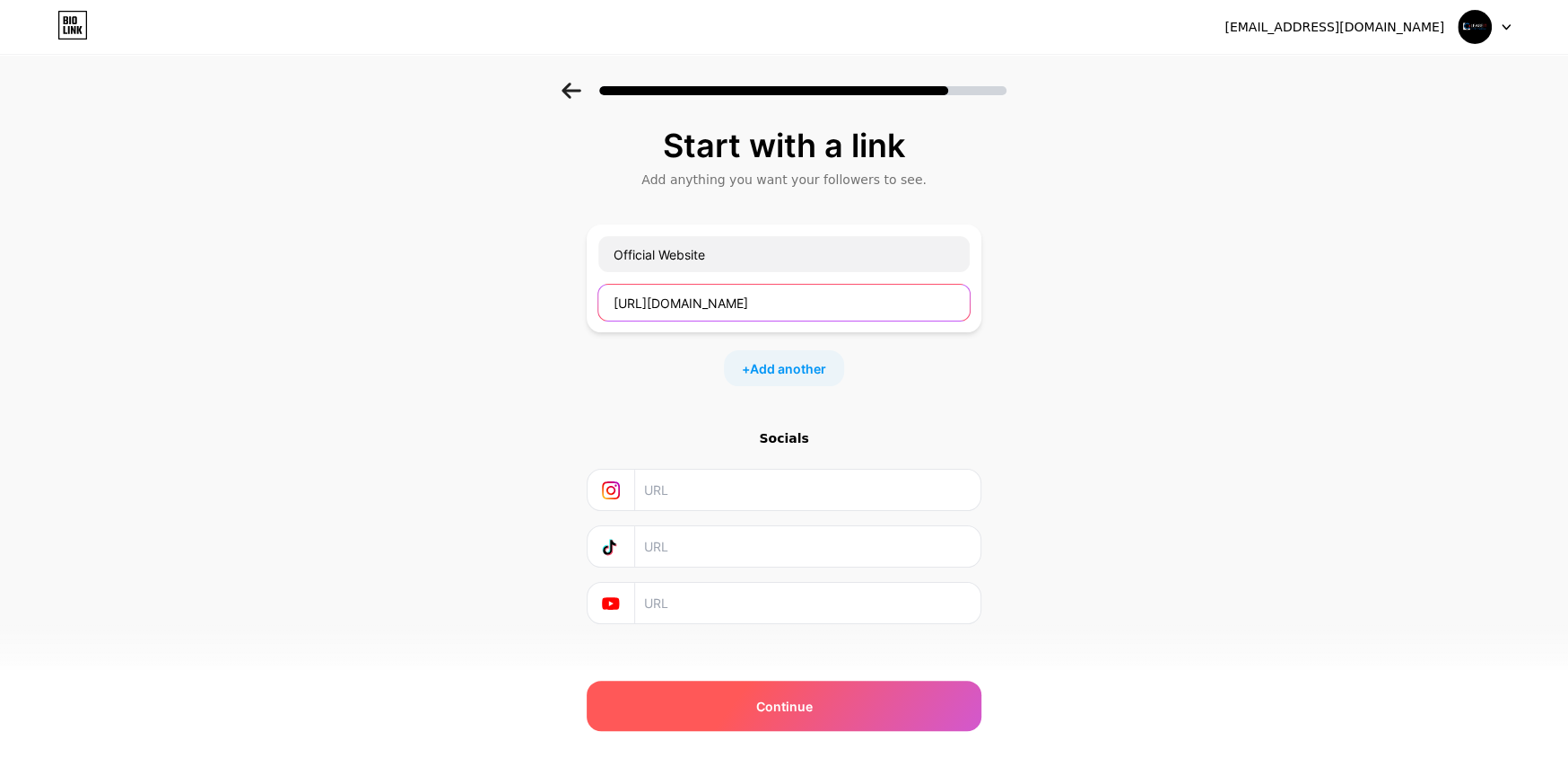
type input "[URL][DOMAIN_NAME]"
click at [786, 712] on span "Continue" at bounding box center [784, 706] width 56 height 19
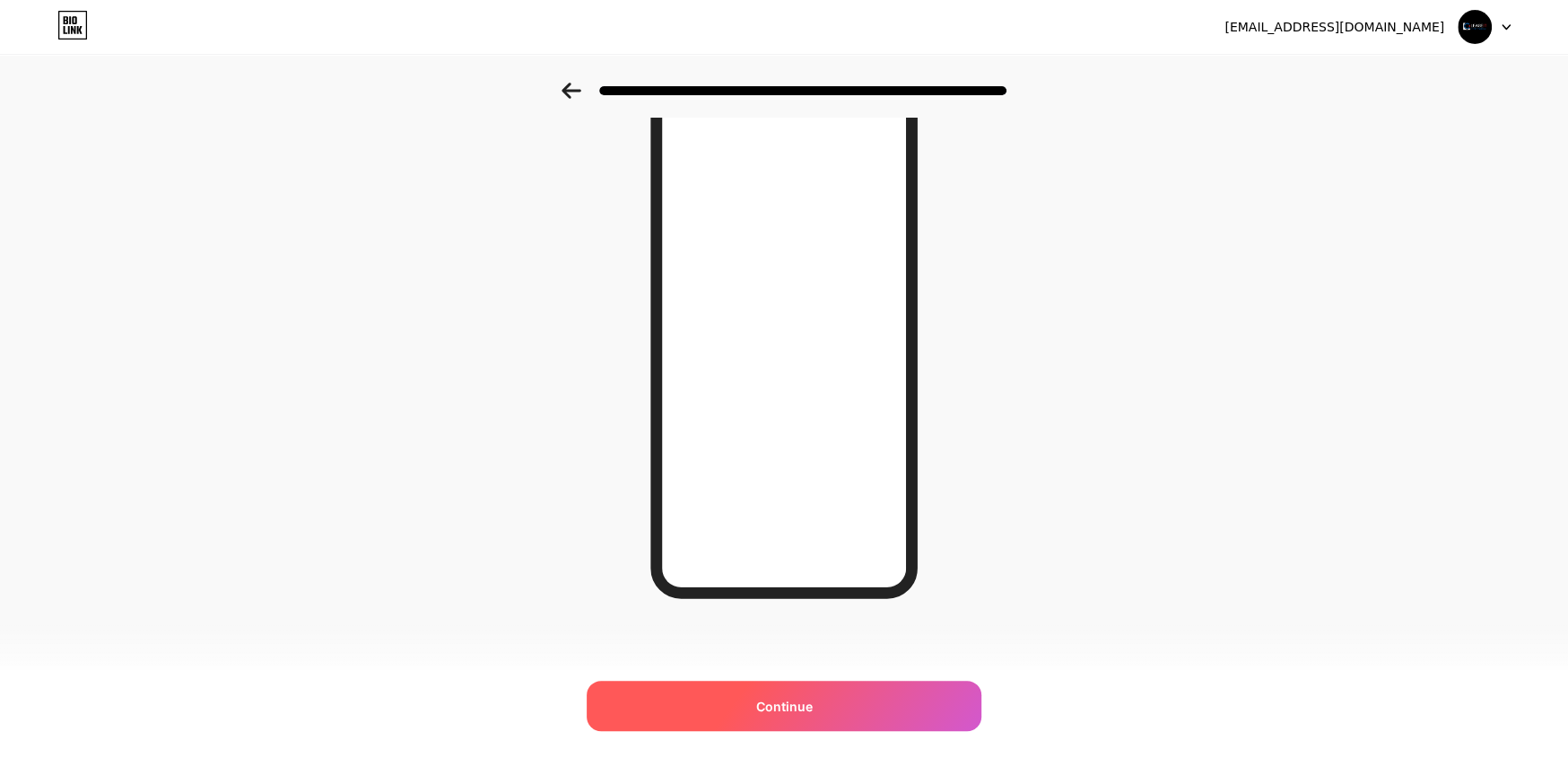
click at [877, 711] on div "Continue" at bounding box center [784, 706] width 395 height 51
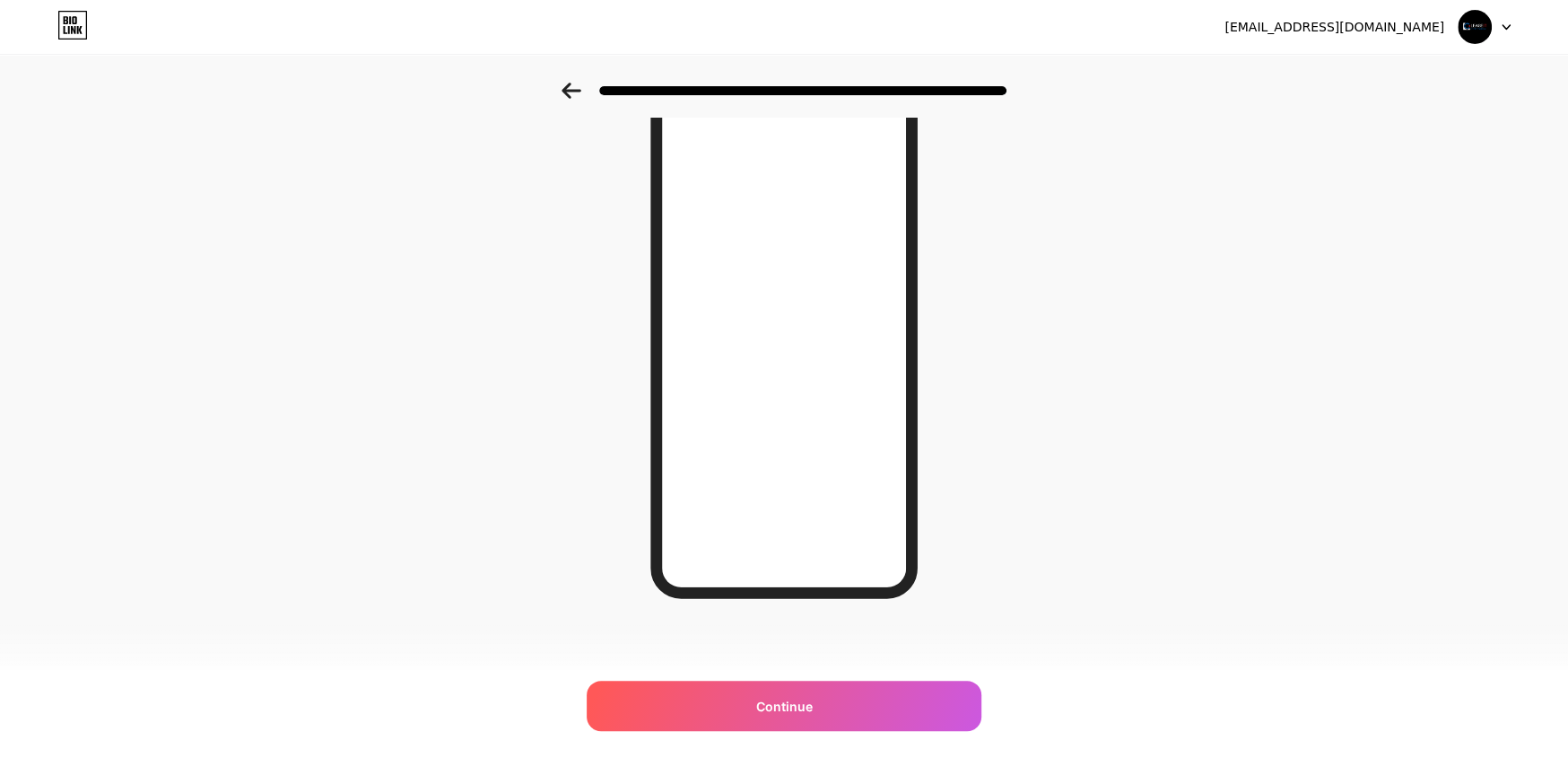
scroll to position [39, 0]
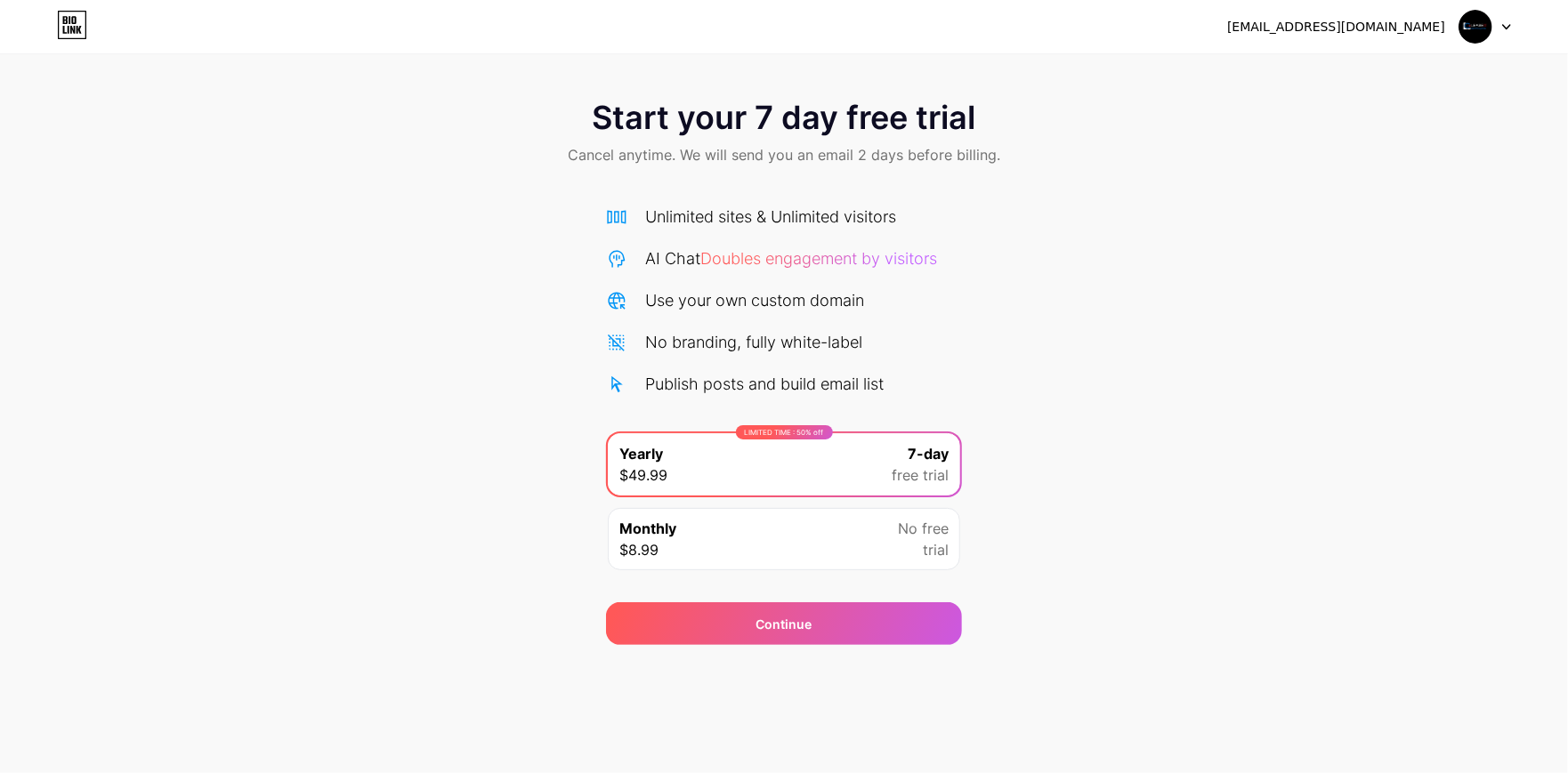
click at [1488, 26] on img at bounding box center [1476, 27] width 33 height 33
click at [846, 68] on div "Start your 7 day free trial Cancel anytime. We will send you an email 2 days be…" at bounding box center [784, 322] width 1568 height 645
click at [74, 24] on icon at bounding box center [72, 25] width 30 height 28
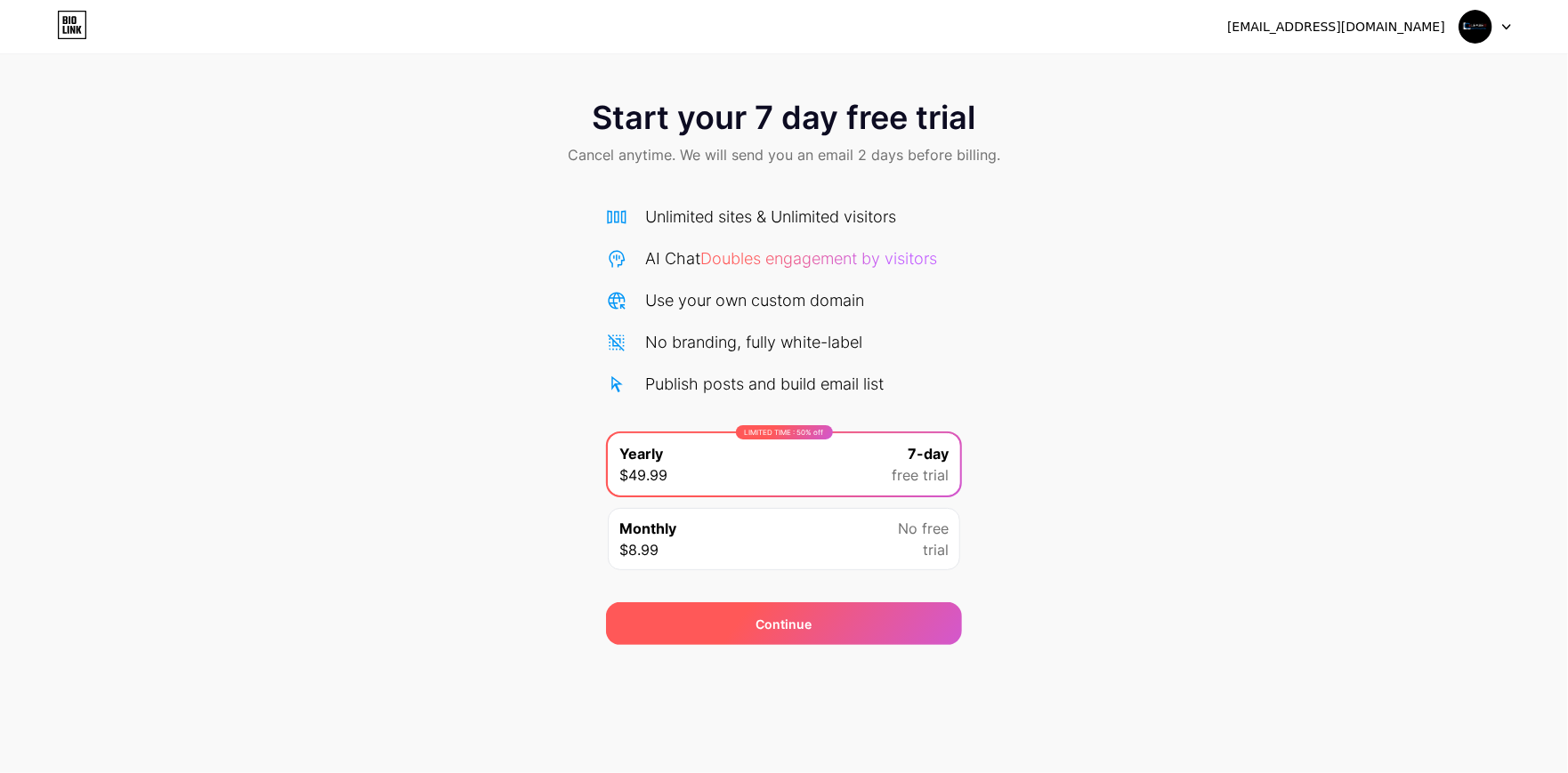
click at [907, 619] on div "Continue" at bounding box center [784, 623] width 356 height 42
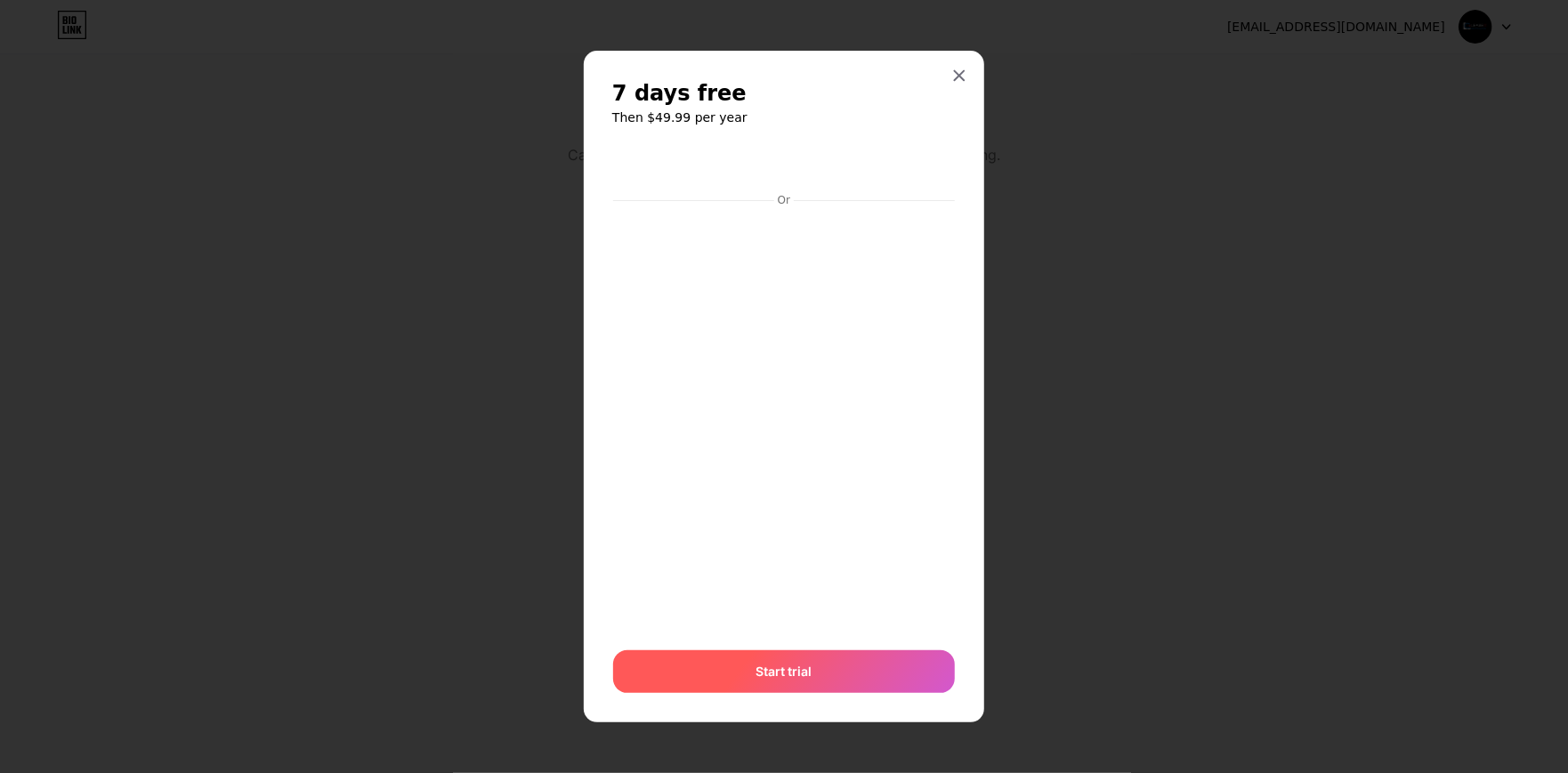
click at [861, 676] on div "Start trial" at bounding box center [784, 671] width 342 height 42
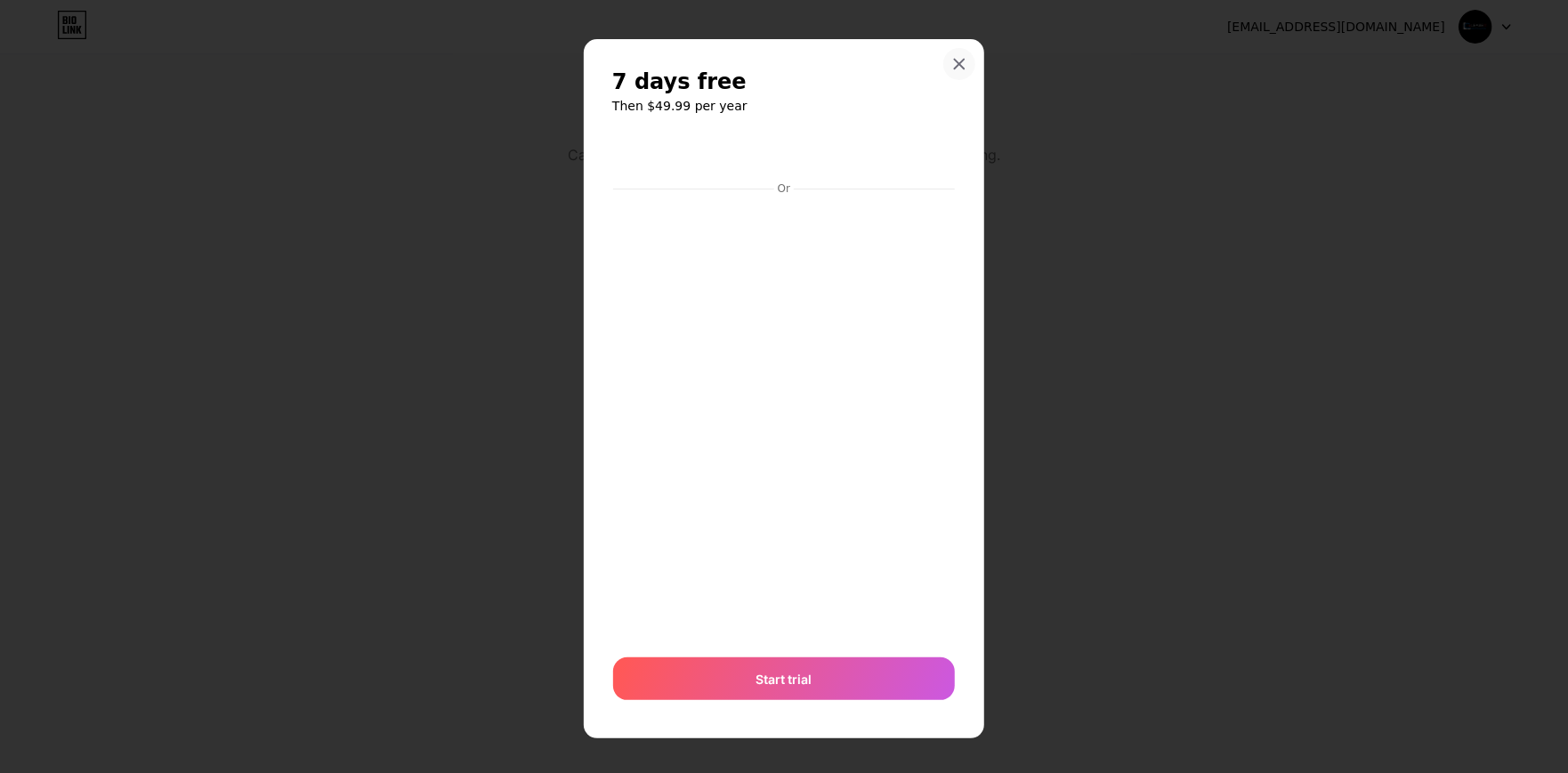
click at [952, 63] on icon at bounding box center [959, 64] width 14 height 14
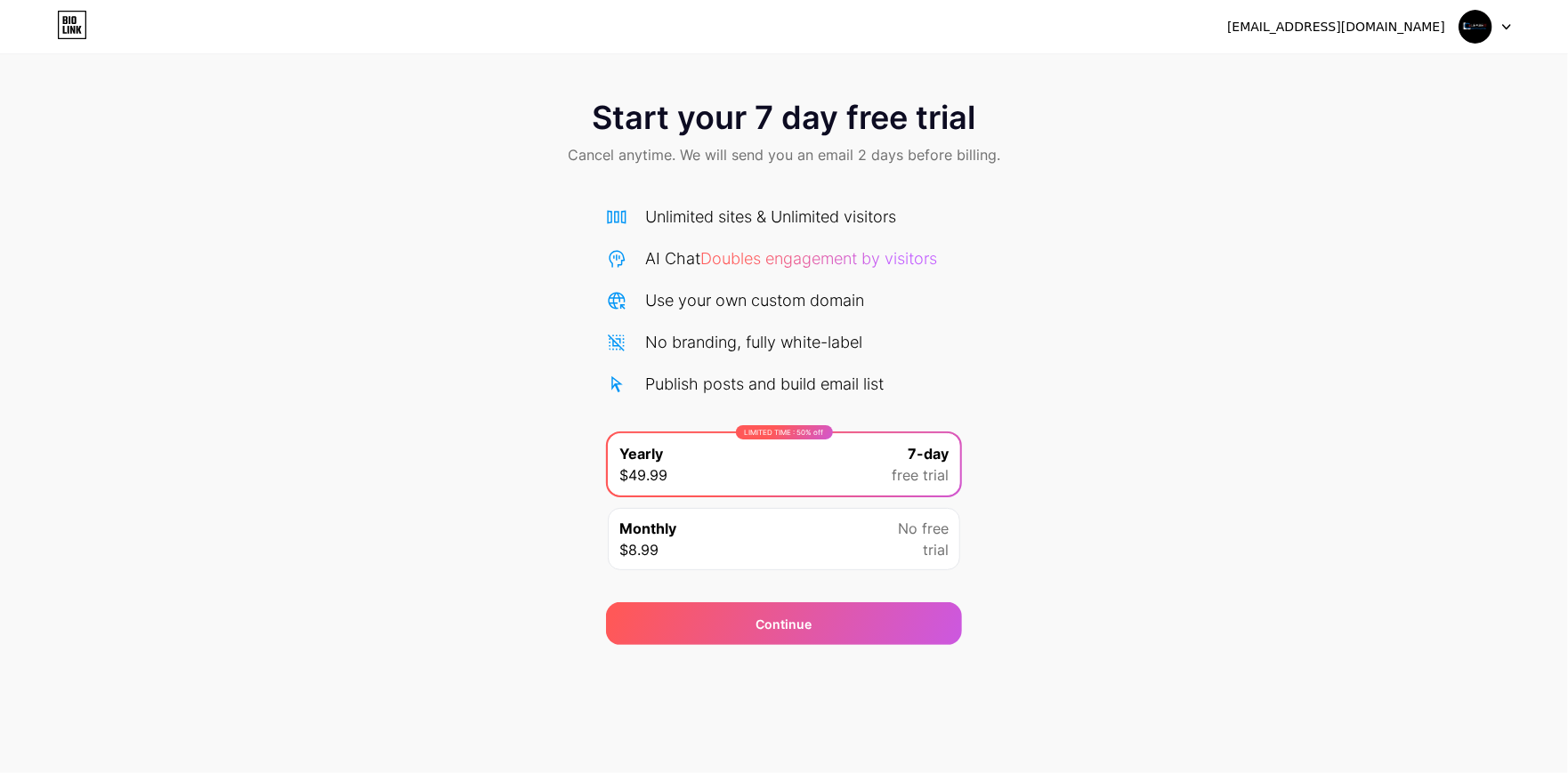
click at [919, 533] on span "No free" at bounding box center [924, 528] width 51 height 22
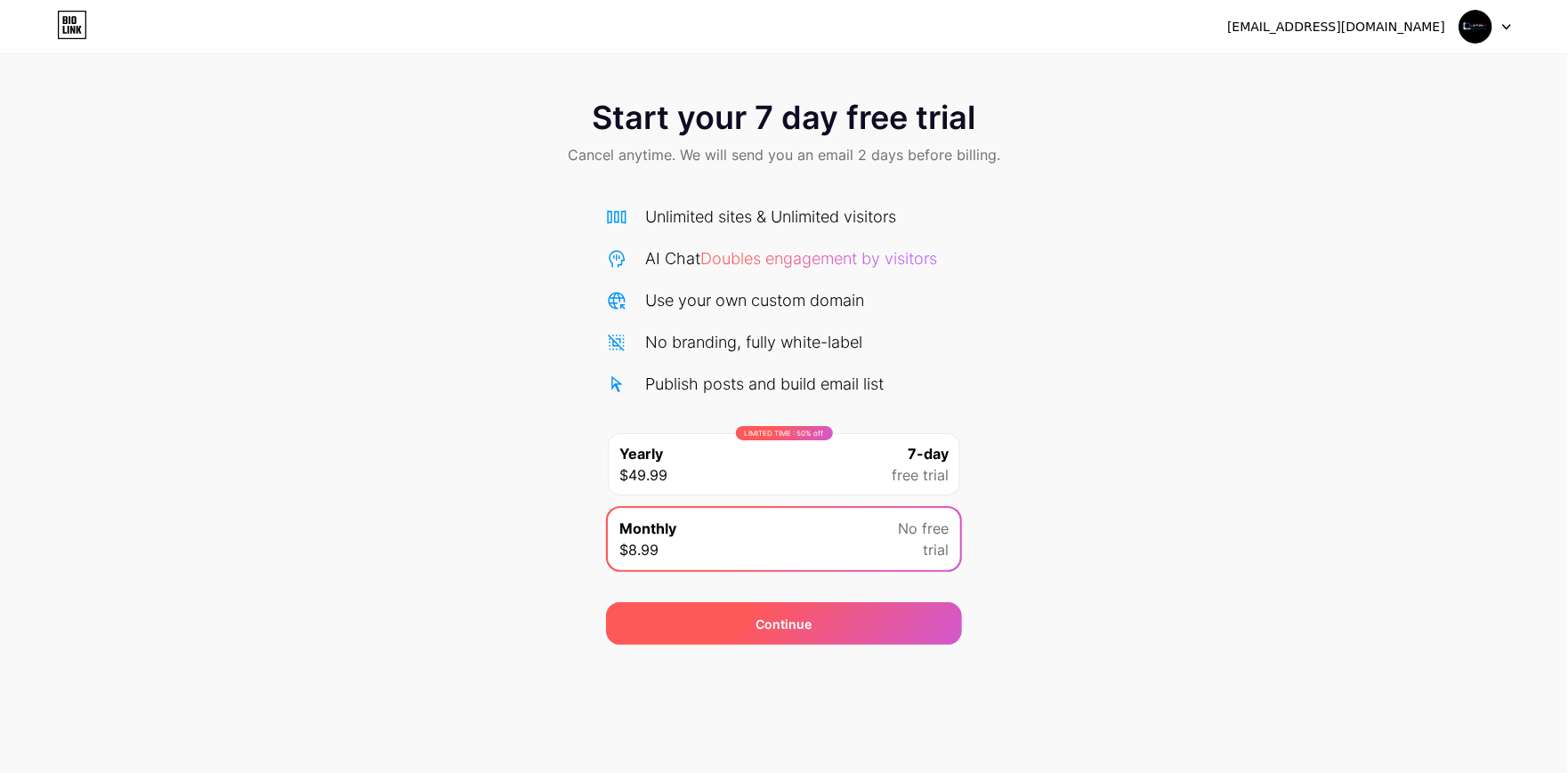
click at [897, 634] on div "Continue" at bounding box center [784, 623] width 356 height 42
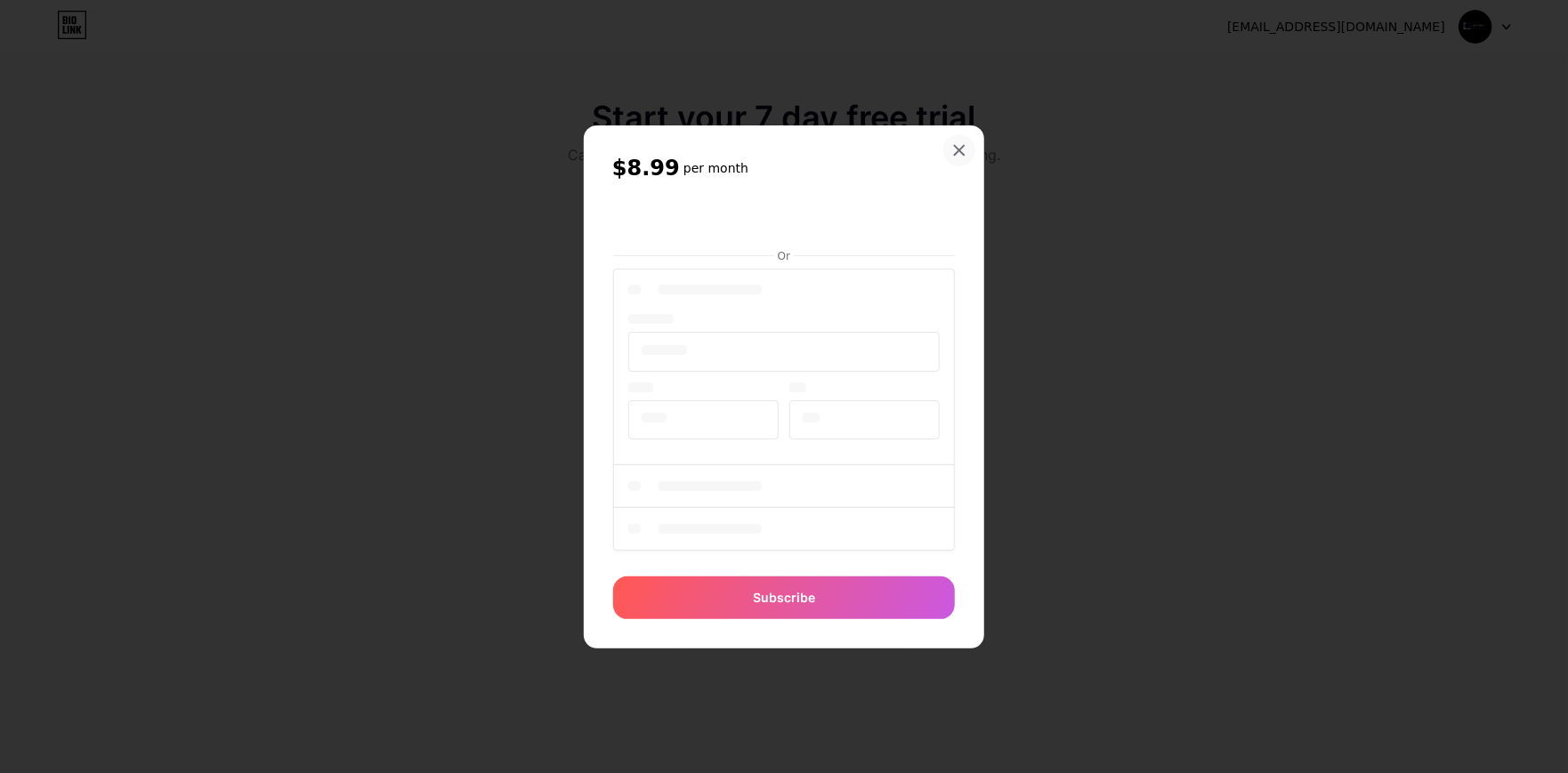
click at [959, 144] on div "$8.99 per month Or Subscribe" at bounding box center [784, 387] width 401 height 524
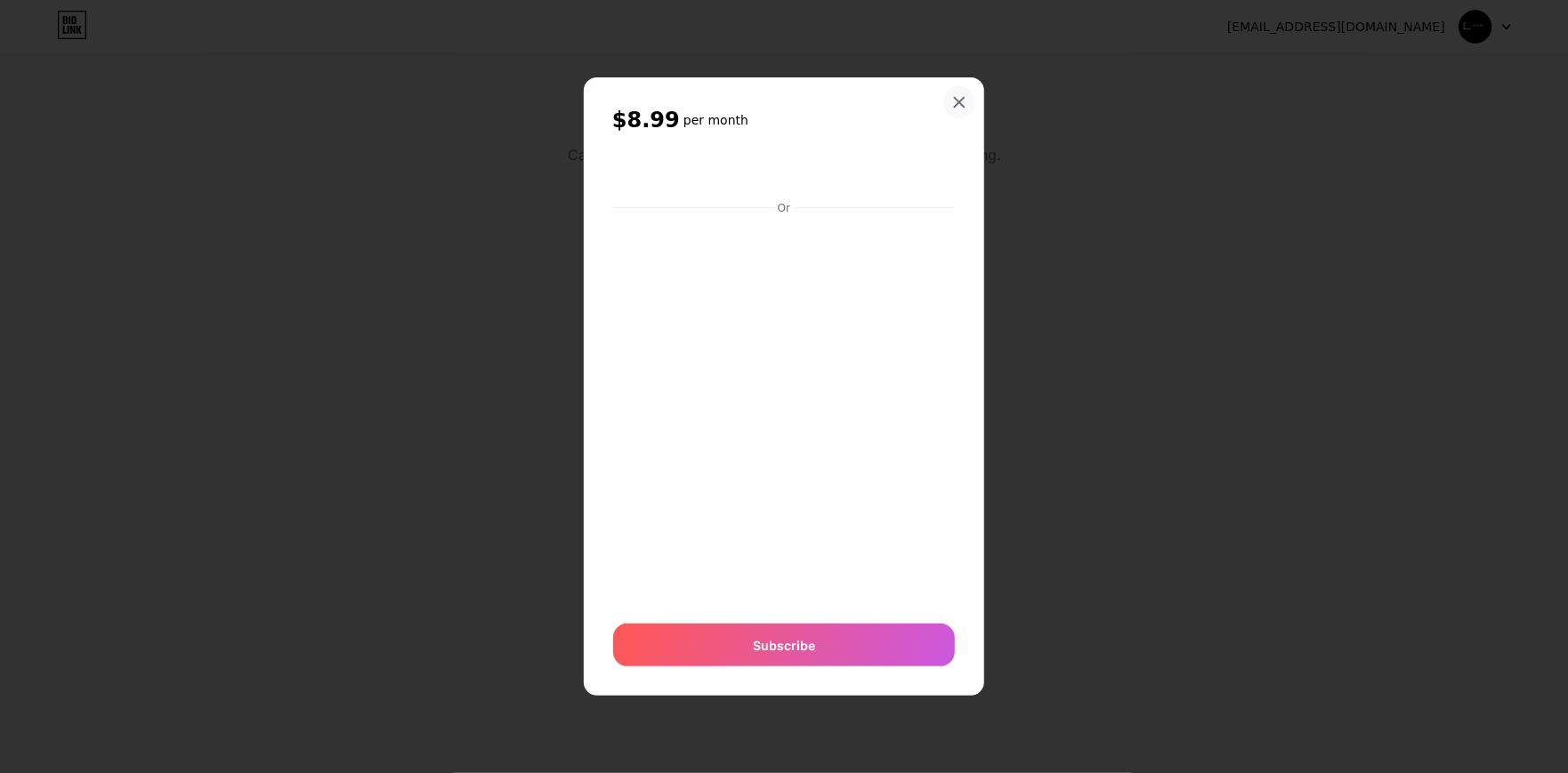
click at [961, 90] on div at bounding box center [959, 102] width 32 height 32
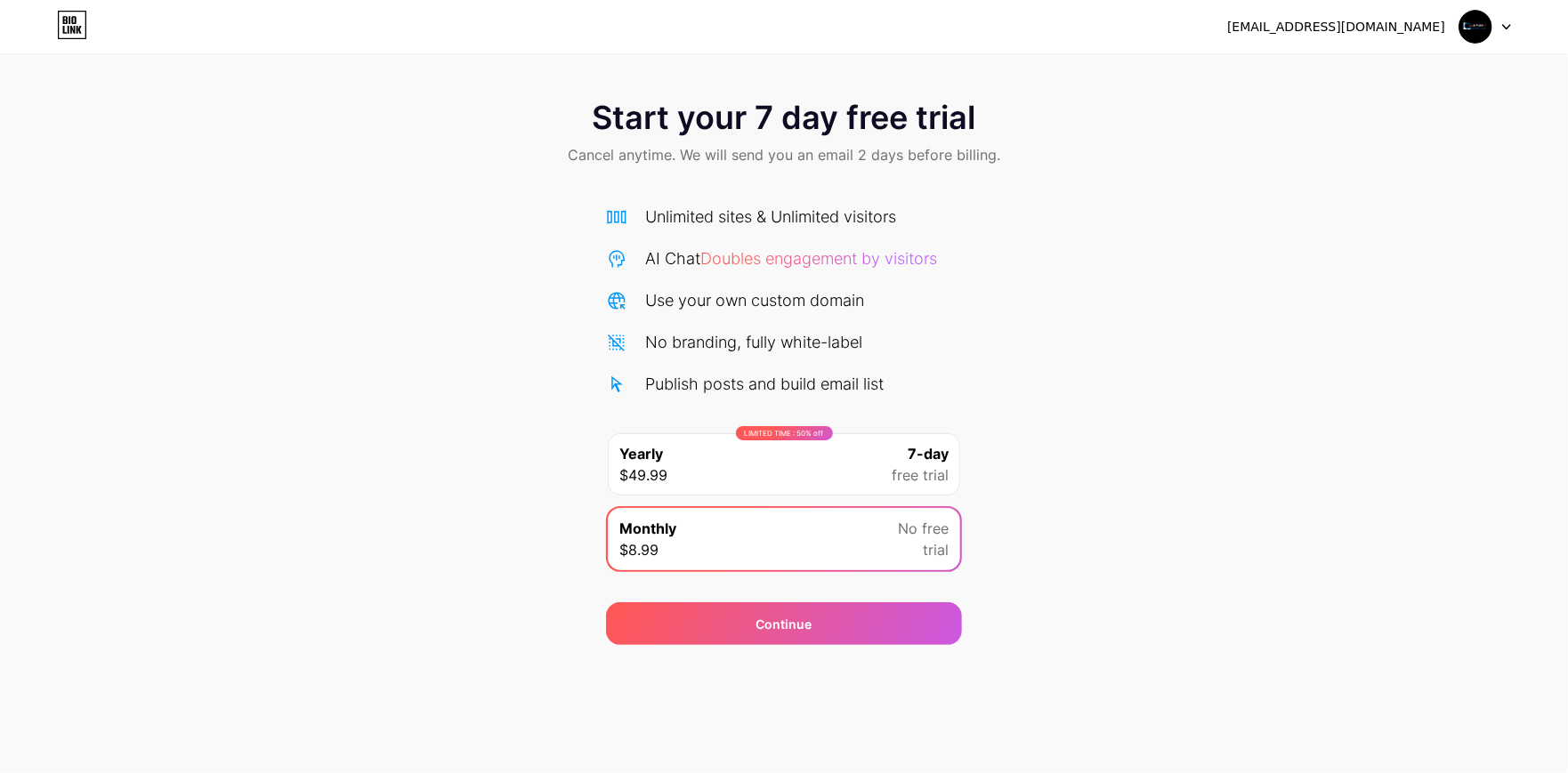
click at [79, 28] on icon at bounding box center [72, 25] width 30 height 28
click at [871, 561] on div "Monthly $8.99 No free trial" at bounding box center [784, 538] width 353 height 62
click at [838, 462] on div "LIMITED TIME : 50% off Yearly $49.99 7-day free trial" at bounding box center [784, 464] width 353 height 62
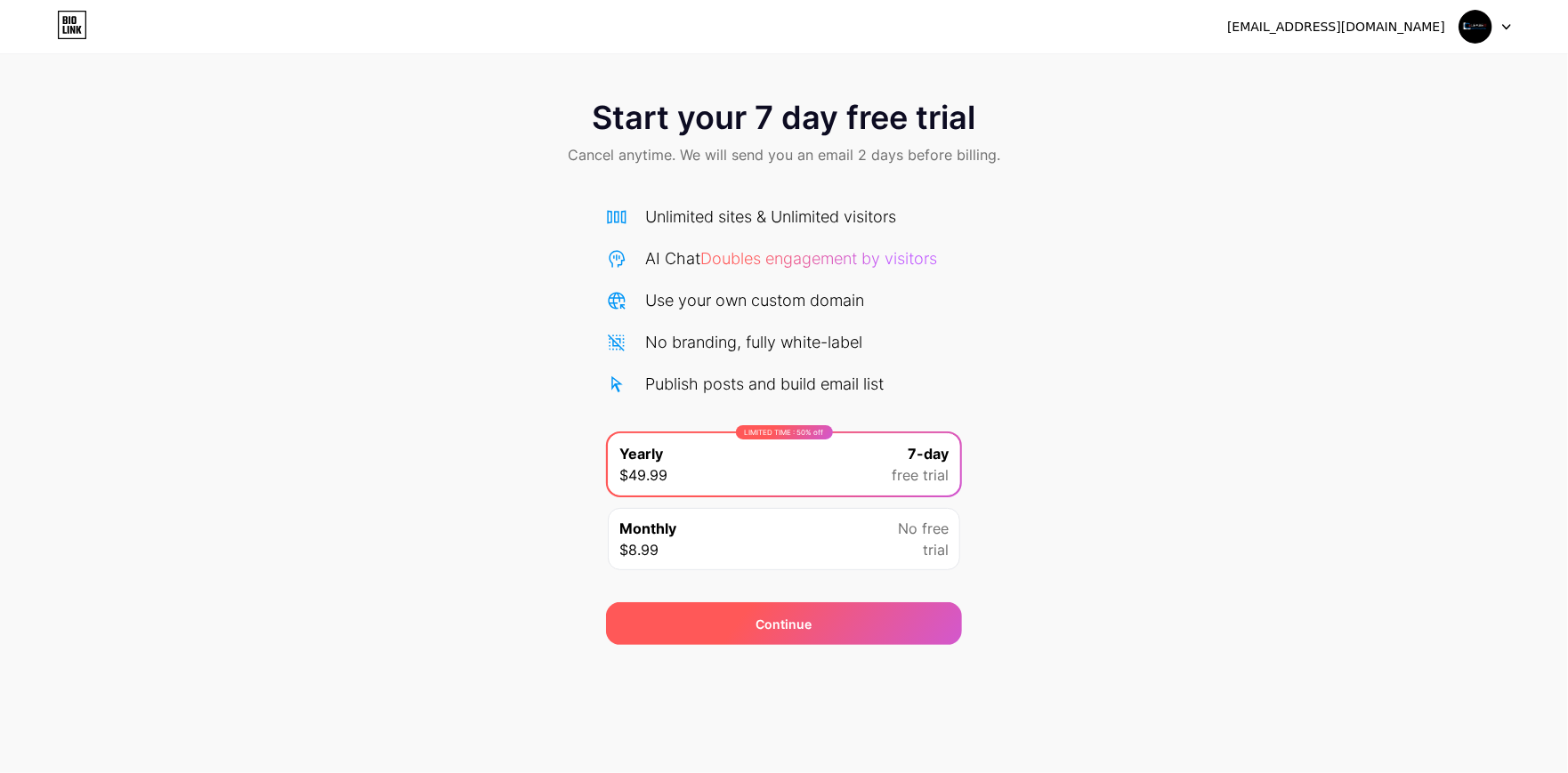
click at [859, 627] on div "Continue" at bounding box center [784, 623] width 356 height 42
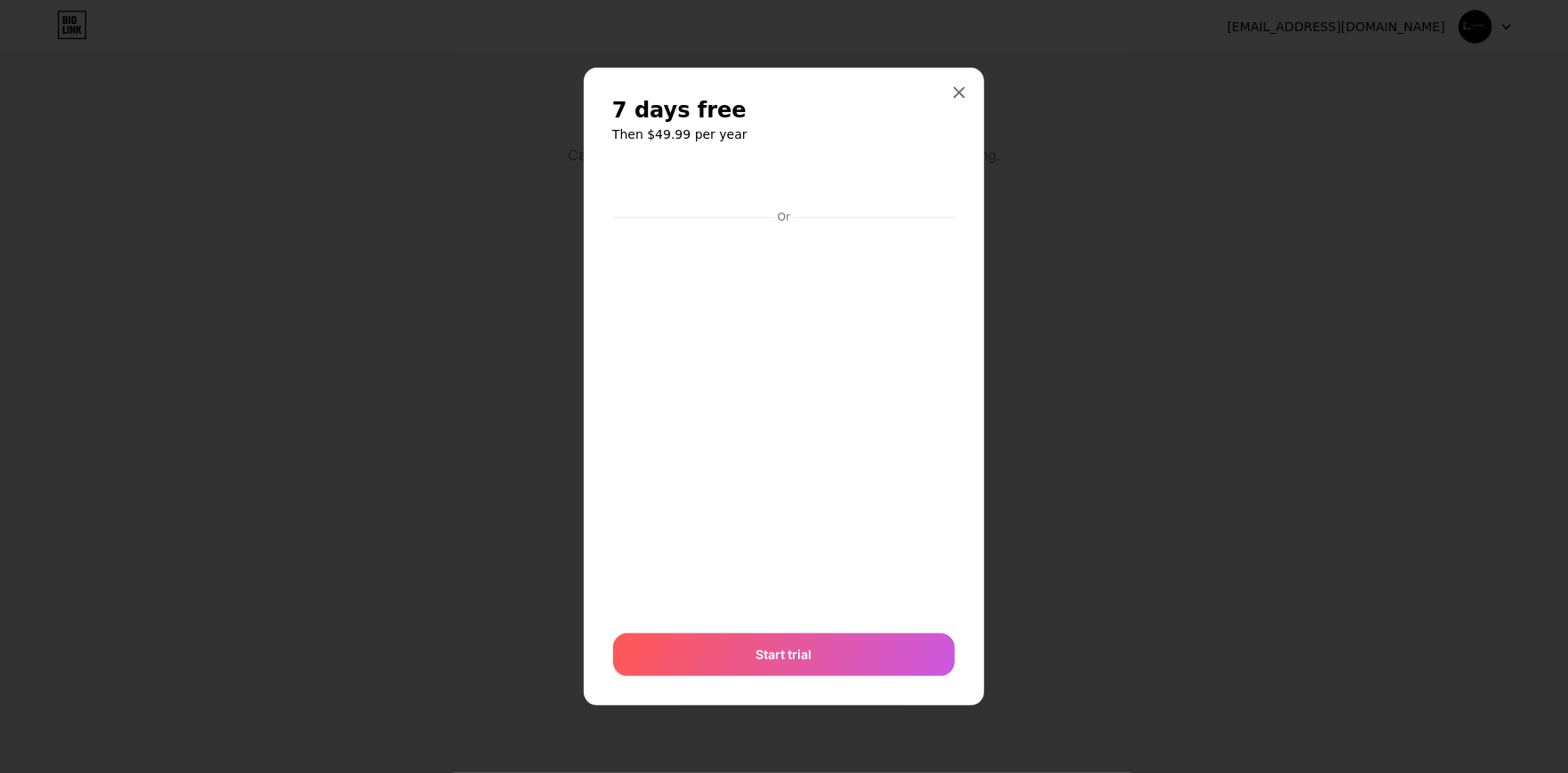
click at [1355, 109] on div at bounding box center [784, 386] width 1568 height 773
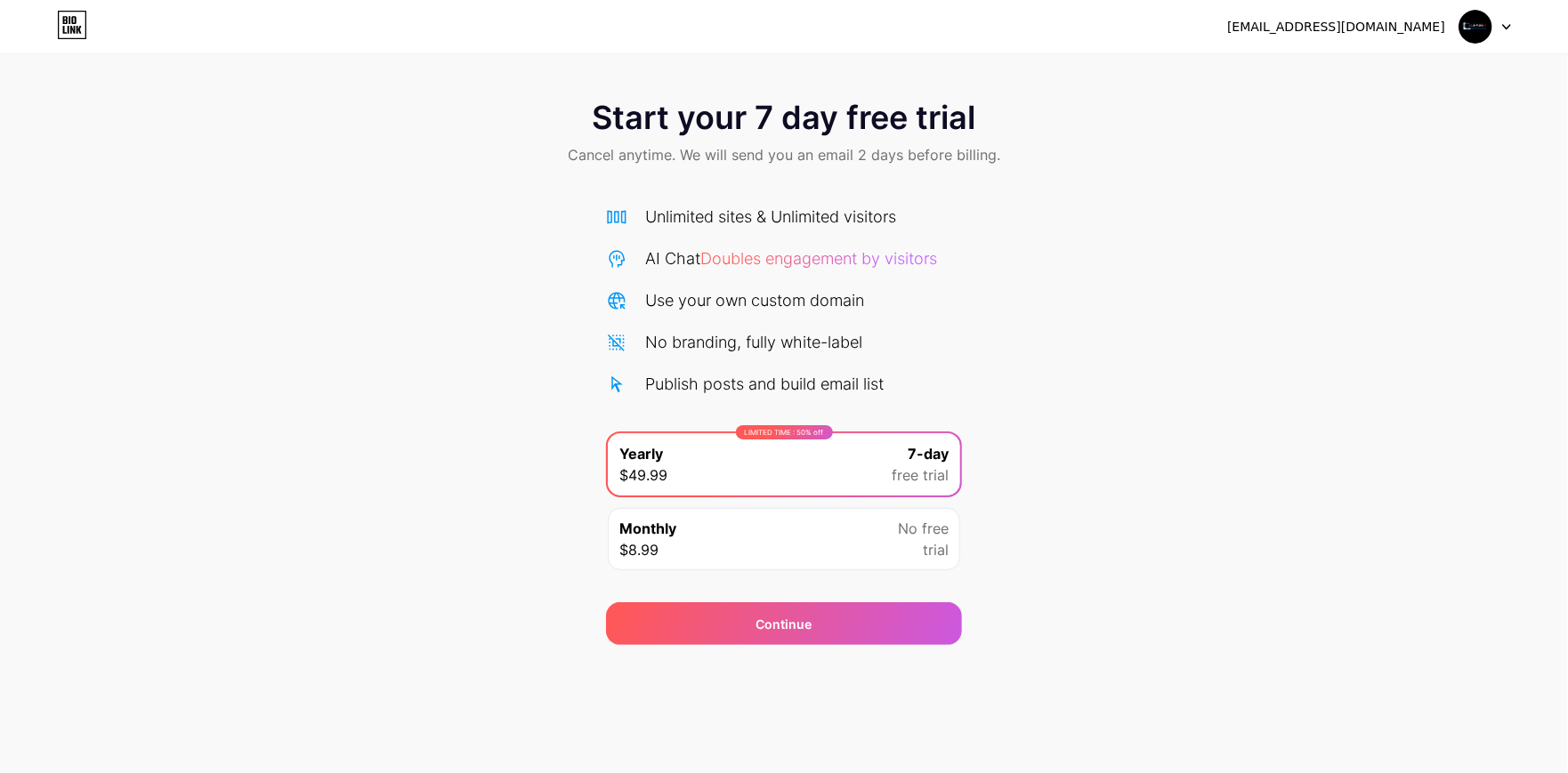
click at [1492, 28] on div at bounding box center [1485, 27] width 52 height 32
click at [1492, 28] on div at bounding box center [1485, 27] width 52 height 32
click at [64, 34] on icon at bounding box center [72, 25] width 30 height 28
